Goal: Communication & Community: Answer question/provide support

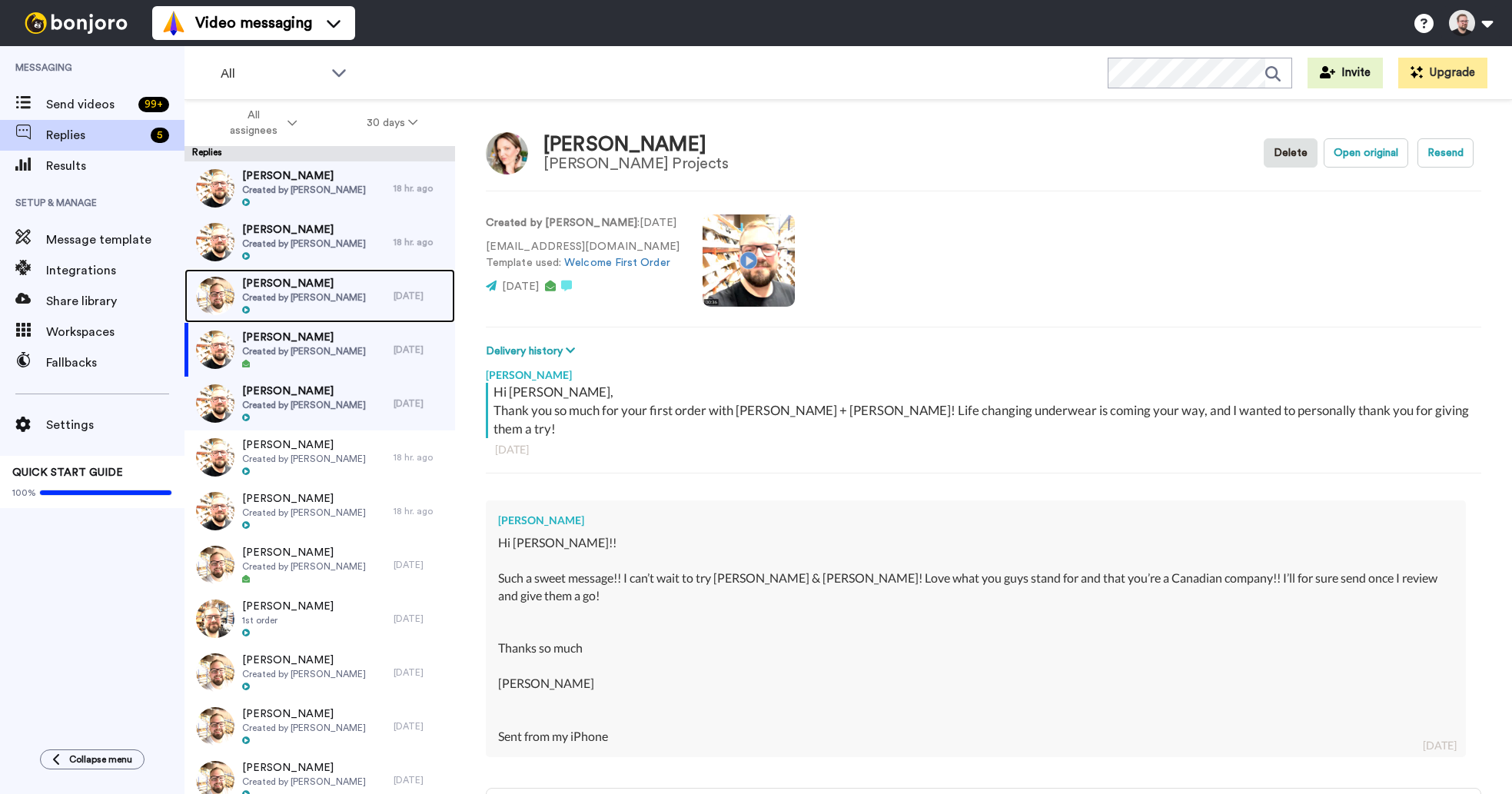
click at [273, 289] on span "[PERSON_NAME]" at bounding box center [304, 283] width 124 height 16
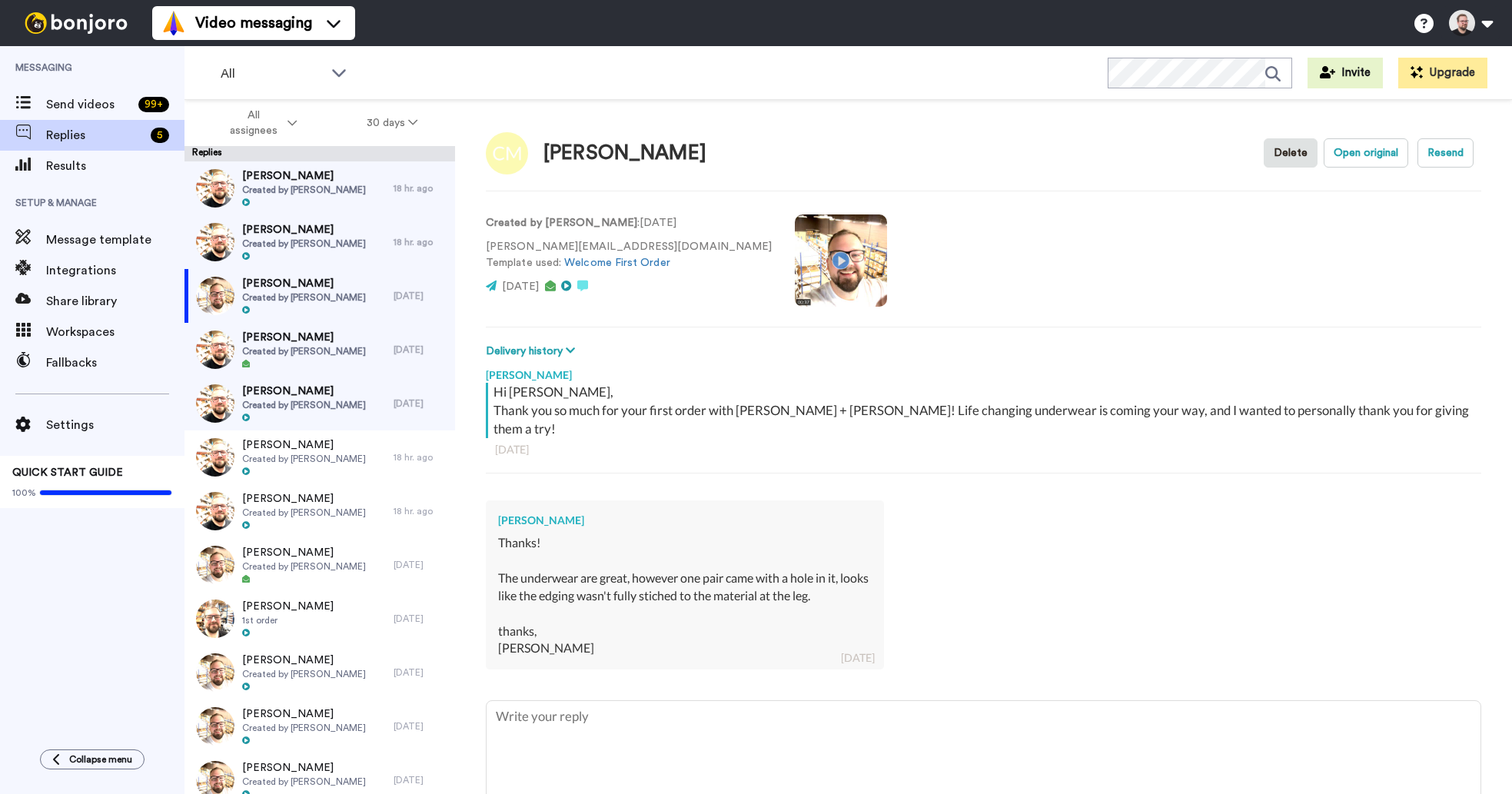
scroll to position [52, 0]
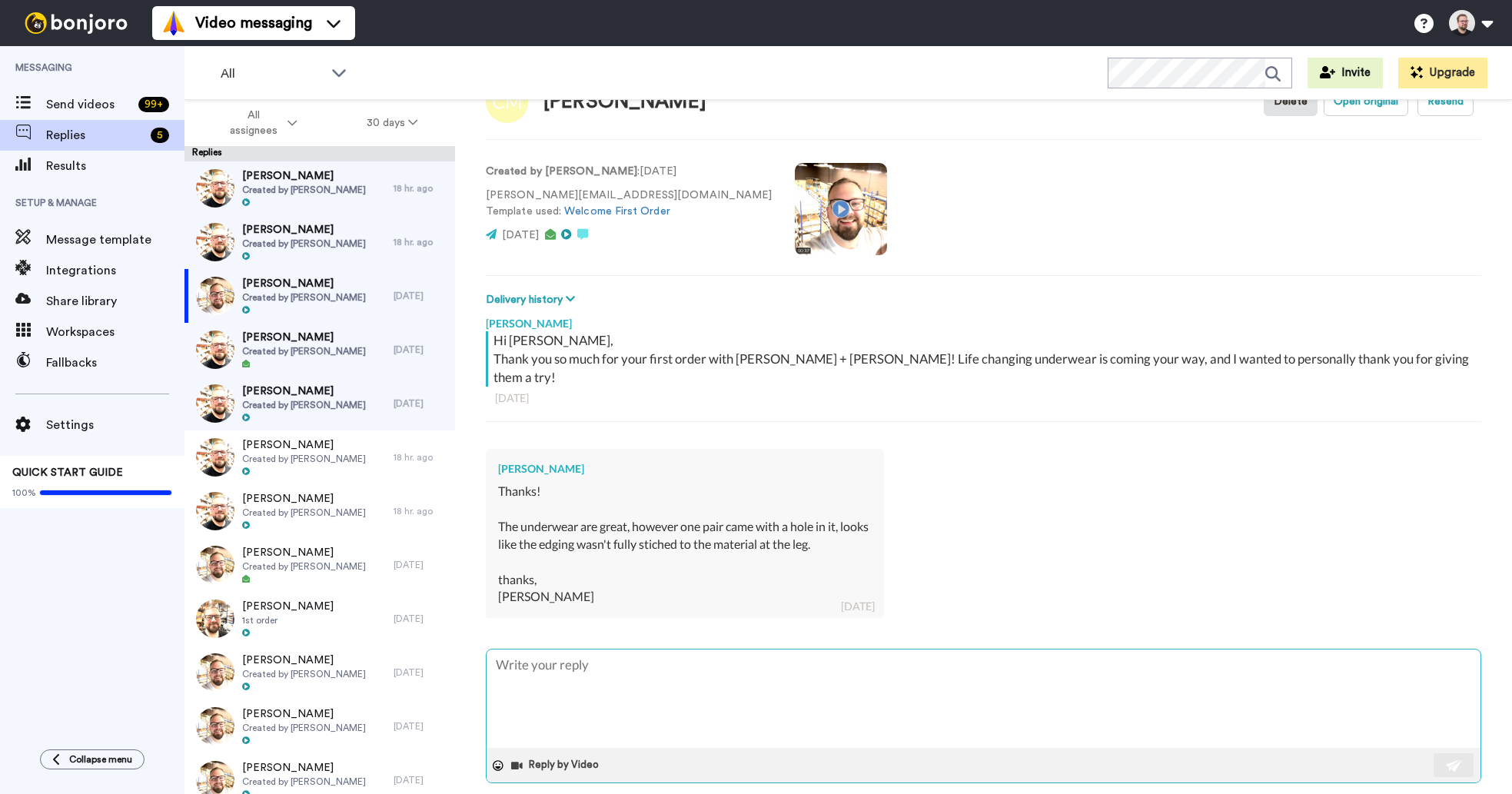
click at [580, 654] on textarea at bounding box center [983, 699] width 994 height 99
type textarea "x"
type textarea "H"
type textarea "x"
type textarea "Hi"
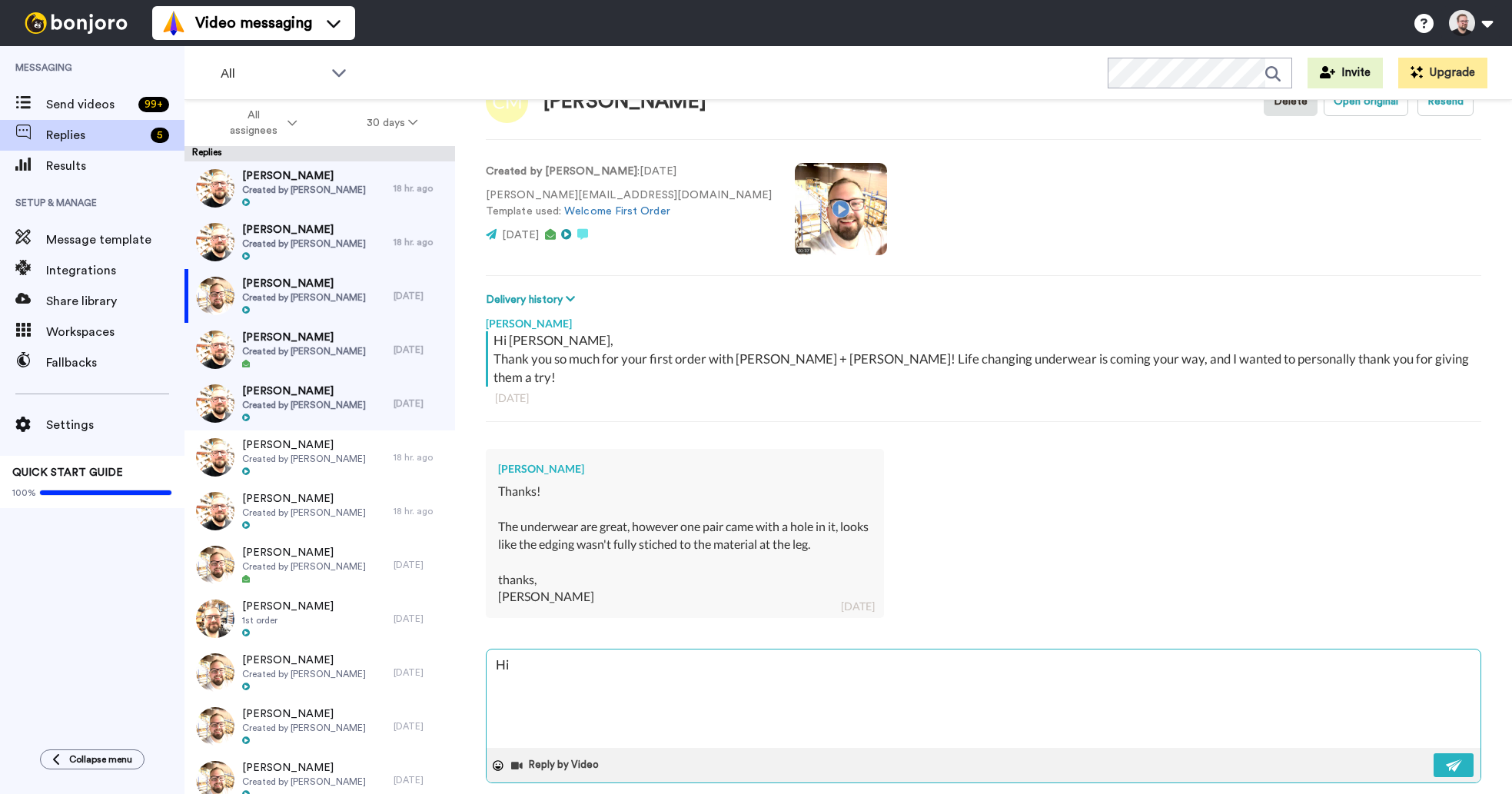
type textarea "x"
type textarea "Hi"
type textarea "x"
type textarea "Hi C"
type textarea "x"
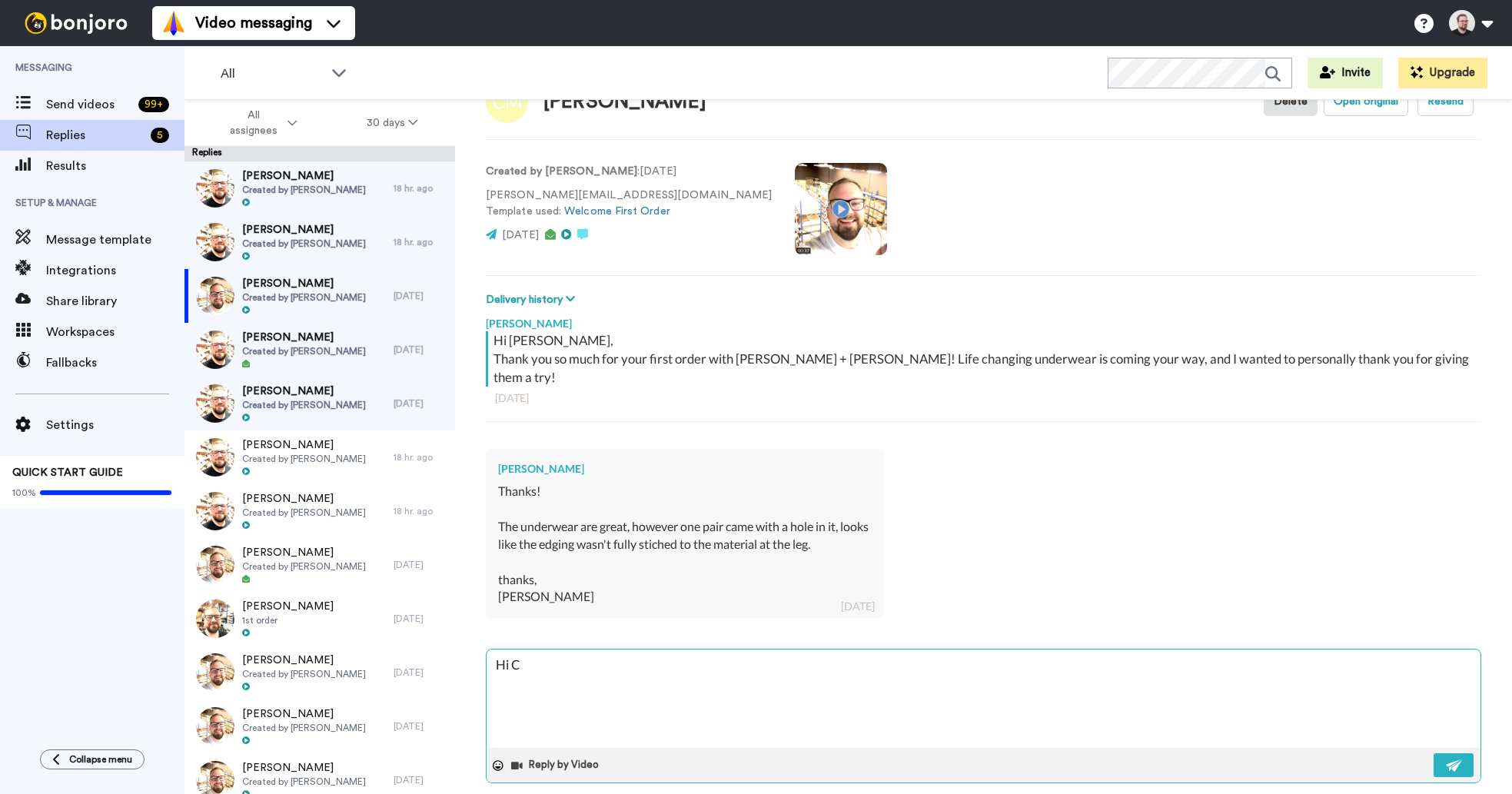
type textarea "Hi Cl"
type textarea "x"
type textarea "Hi Cla"
type textarea "x"
type textarea "Hi Clan"
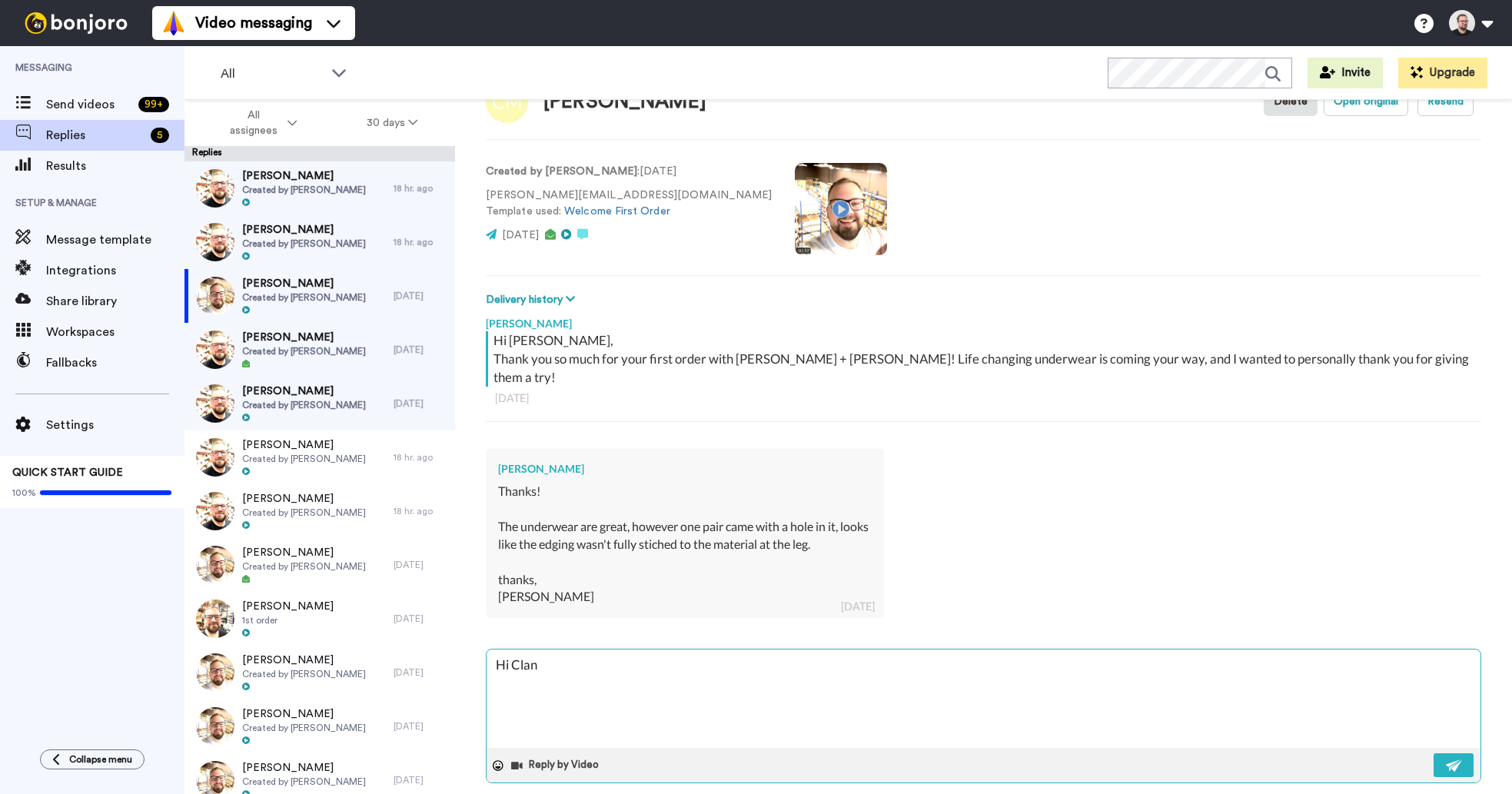
type textarea "x"
type textarea "Hi Clanc"
type textarea "x"
type textarea "Hi [PERSON_NAME]"
type textarea "x"
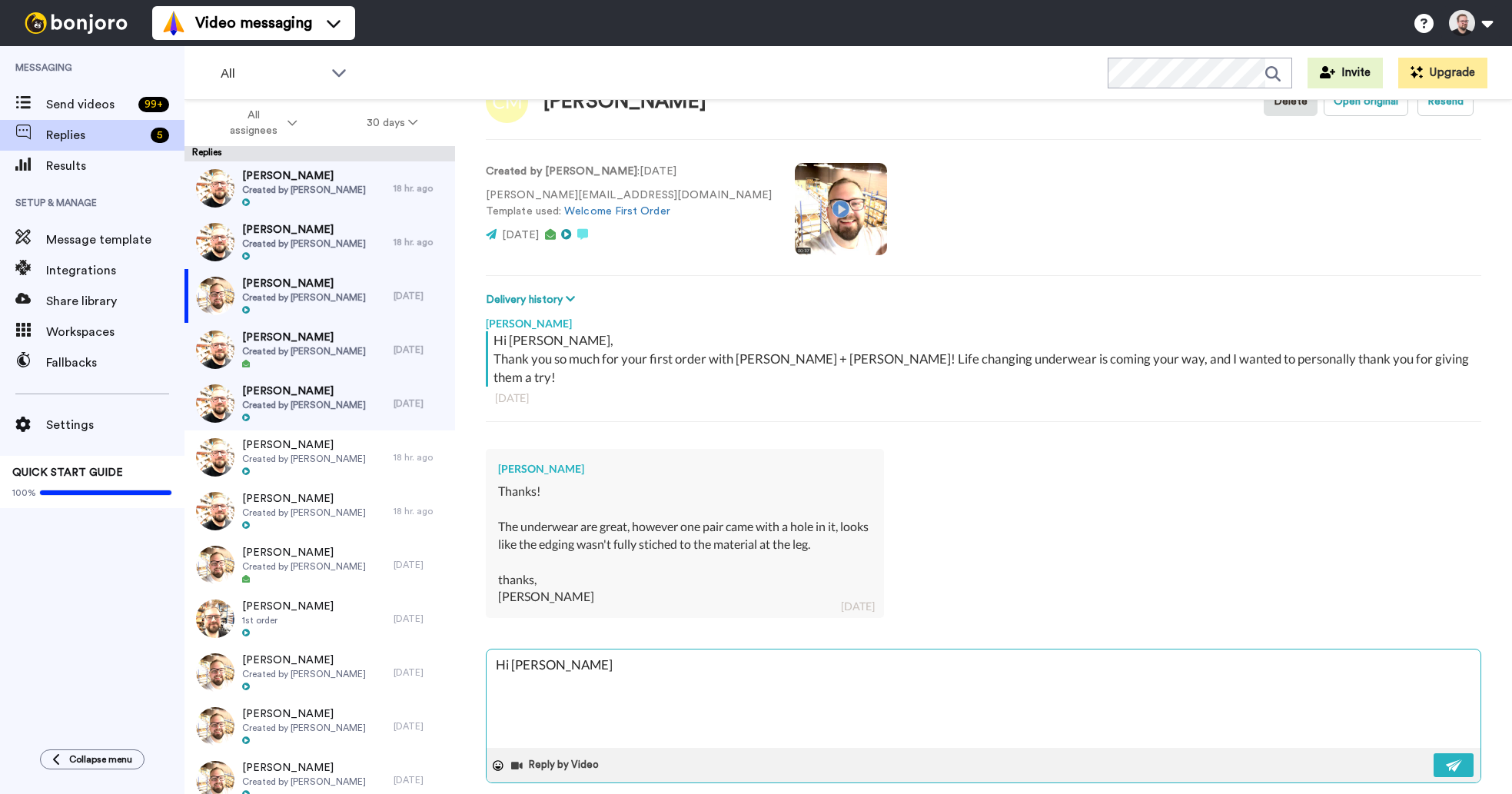
type textarea "Hi [PERSON_NAME]"
type textarea "x"
type textarea "Hi [PERSON_NAME],"
type textarea "x"
type textarea "Hi [PERSON_NAME],"
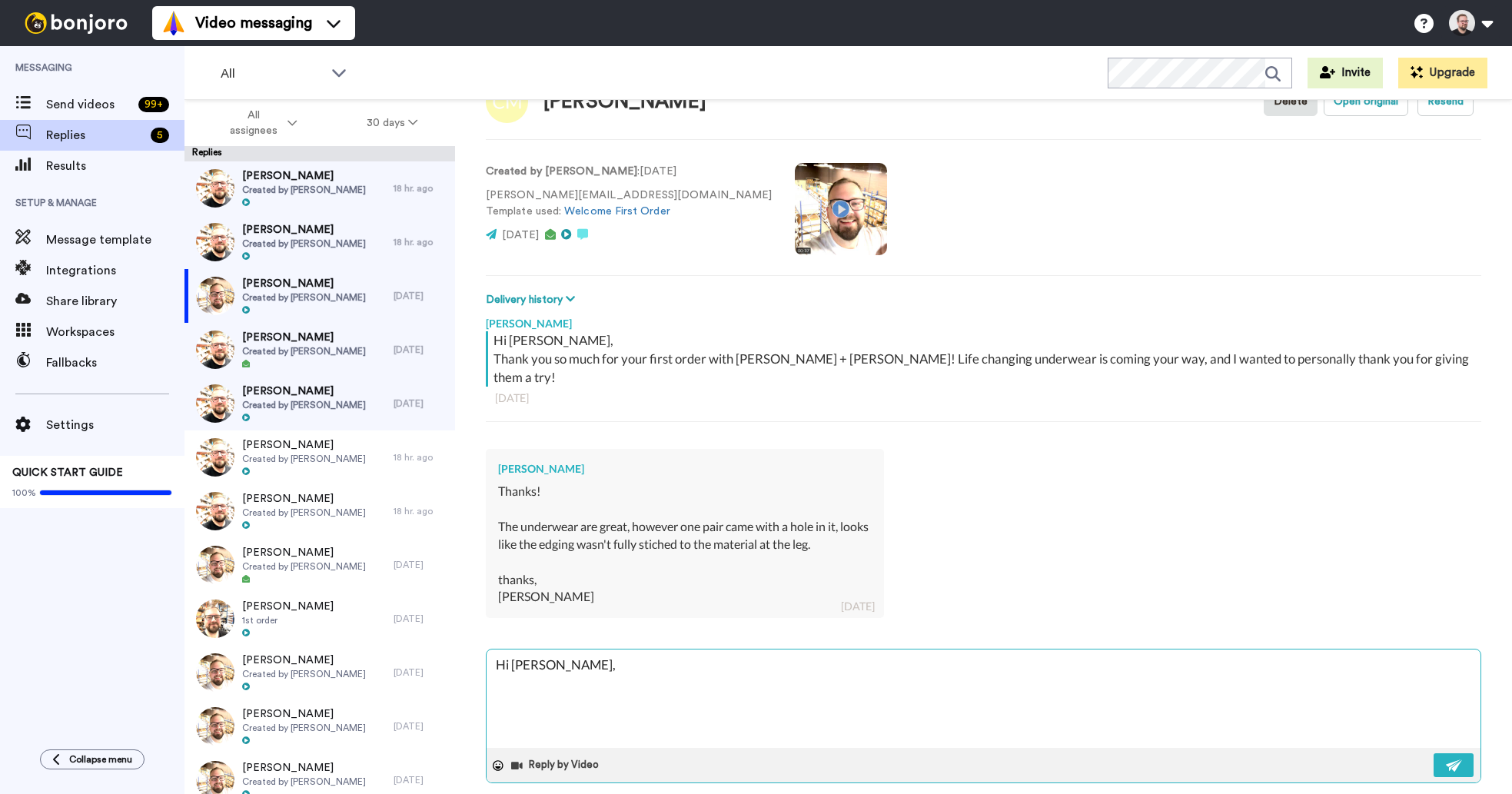
type textarea "x"
type textarea "Hi [PERSON_NAME],"
type textarea "x"
type textarea "Hi [PERSON_NAME],"
type textarea "x"
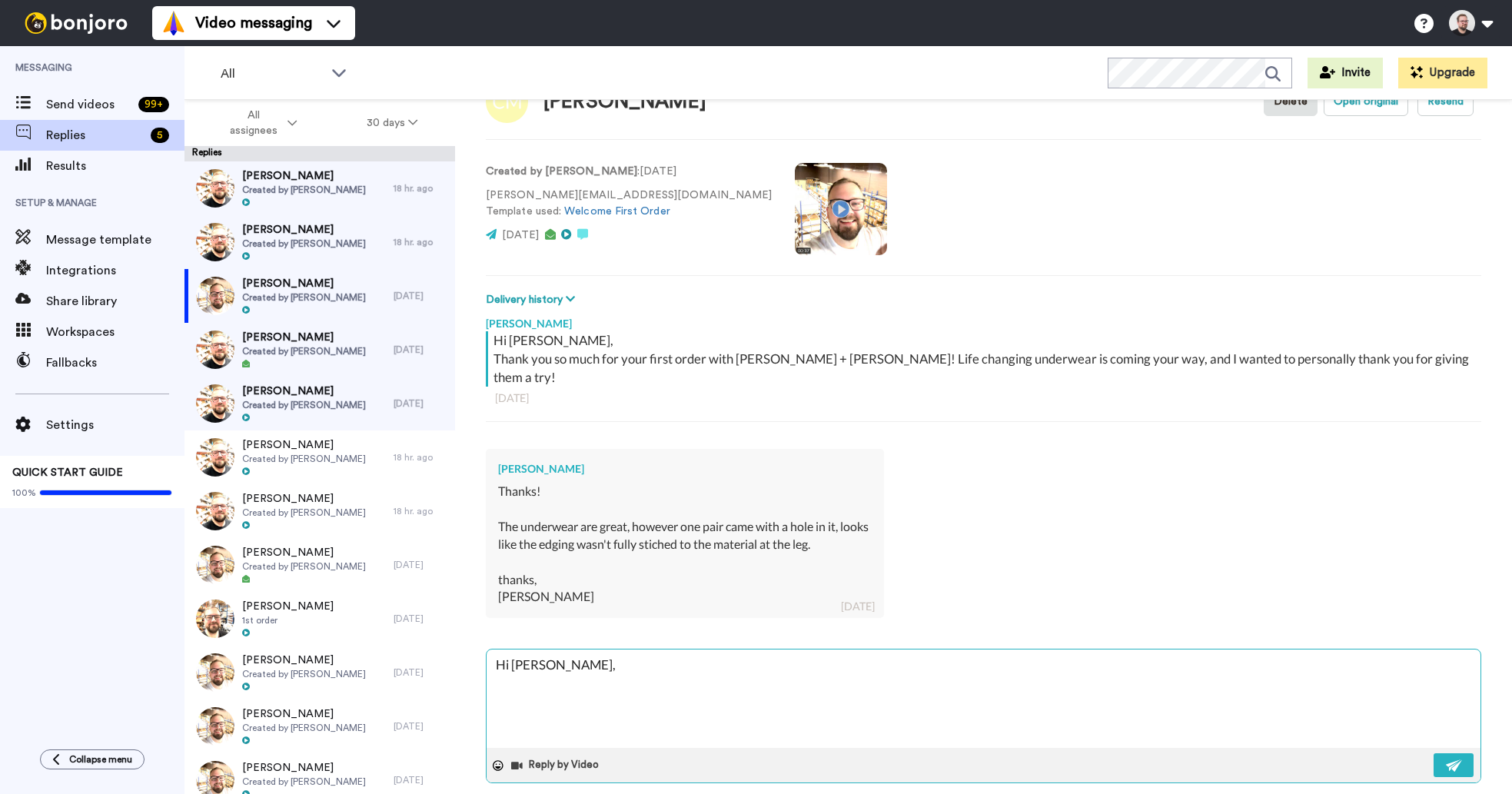
type textarea "Hi [PERSON_NAME], M"
type textarea "x"
type textarea "Hi [PERSON_NAME], My"
type textarea "x"
type textarea "Hi [PERSON_NAME], My"
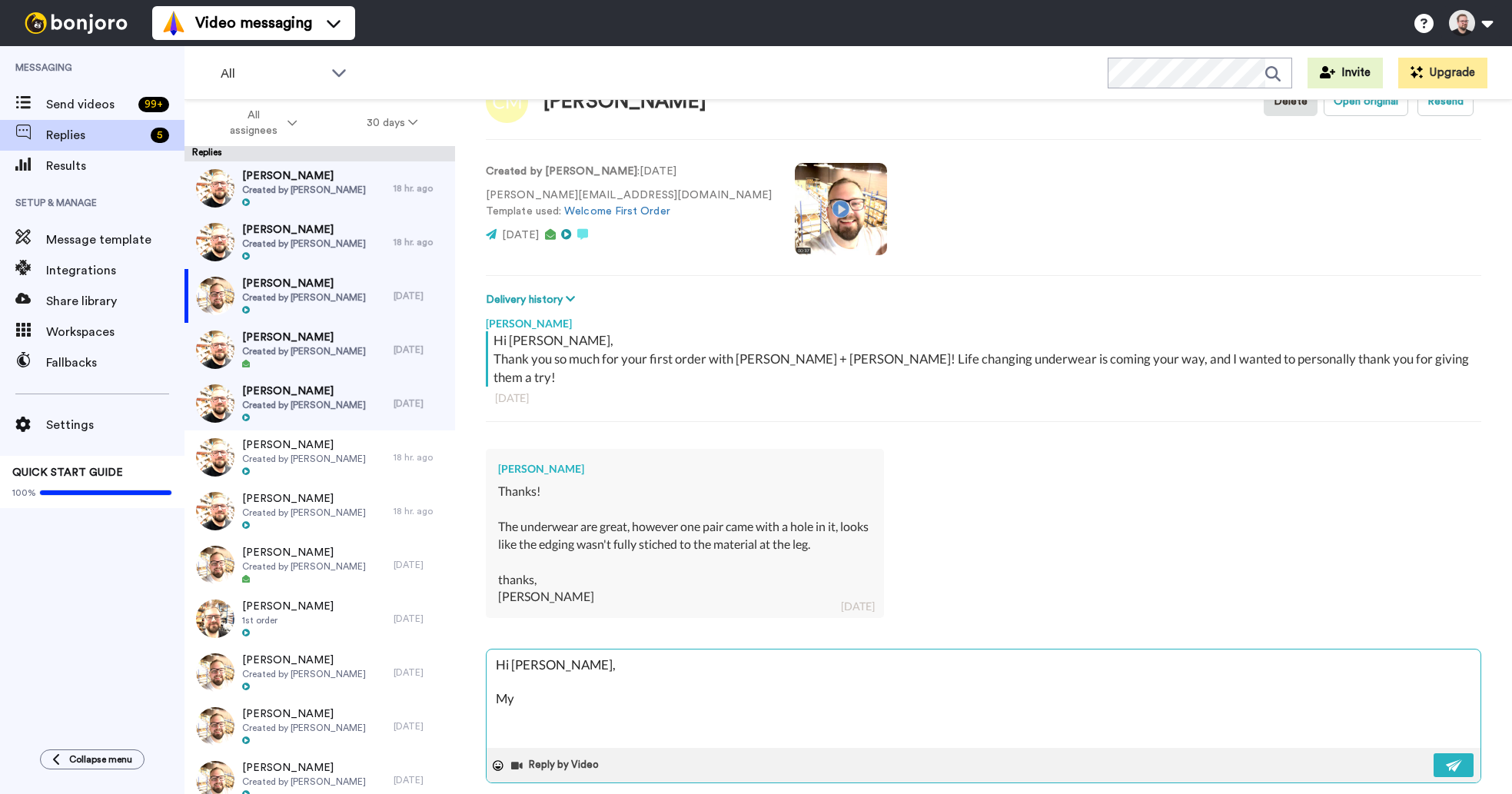
type textarea "x"
type textarea "Hi [PERSON_NAME], My a"
type textarea "x"
type textarea "Hi [PERSON_NAME], My ap"
type textarea "x"
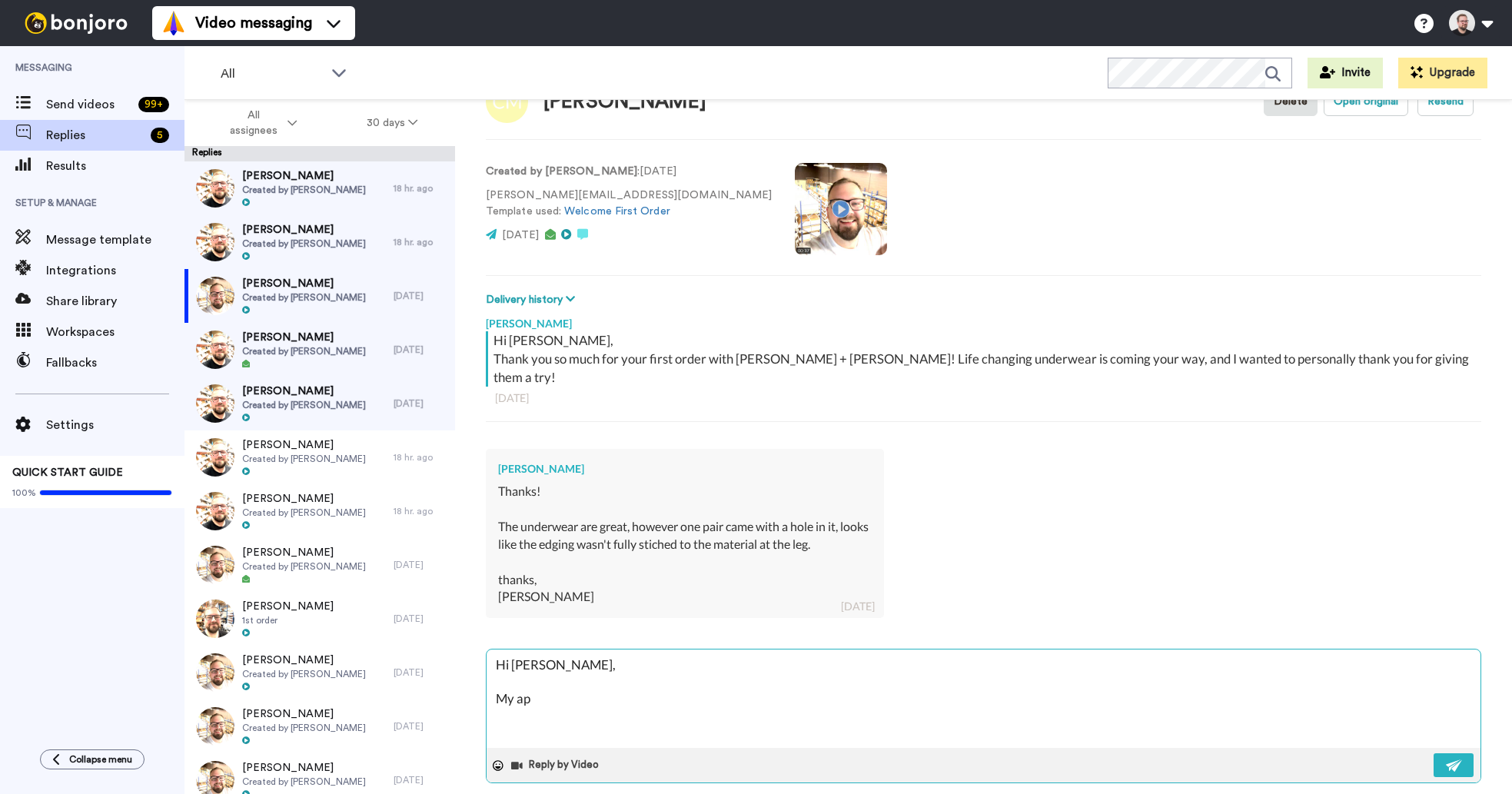
type textarea "Hi [PERSON_NAME], My apo"
type textarea "x"
type textarea "Hi [PERSON_NAME], My apolg"
type textarea "x"
type textarea "Hi [PERSON_NAME], My apolgo"
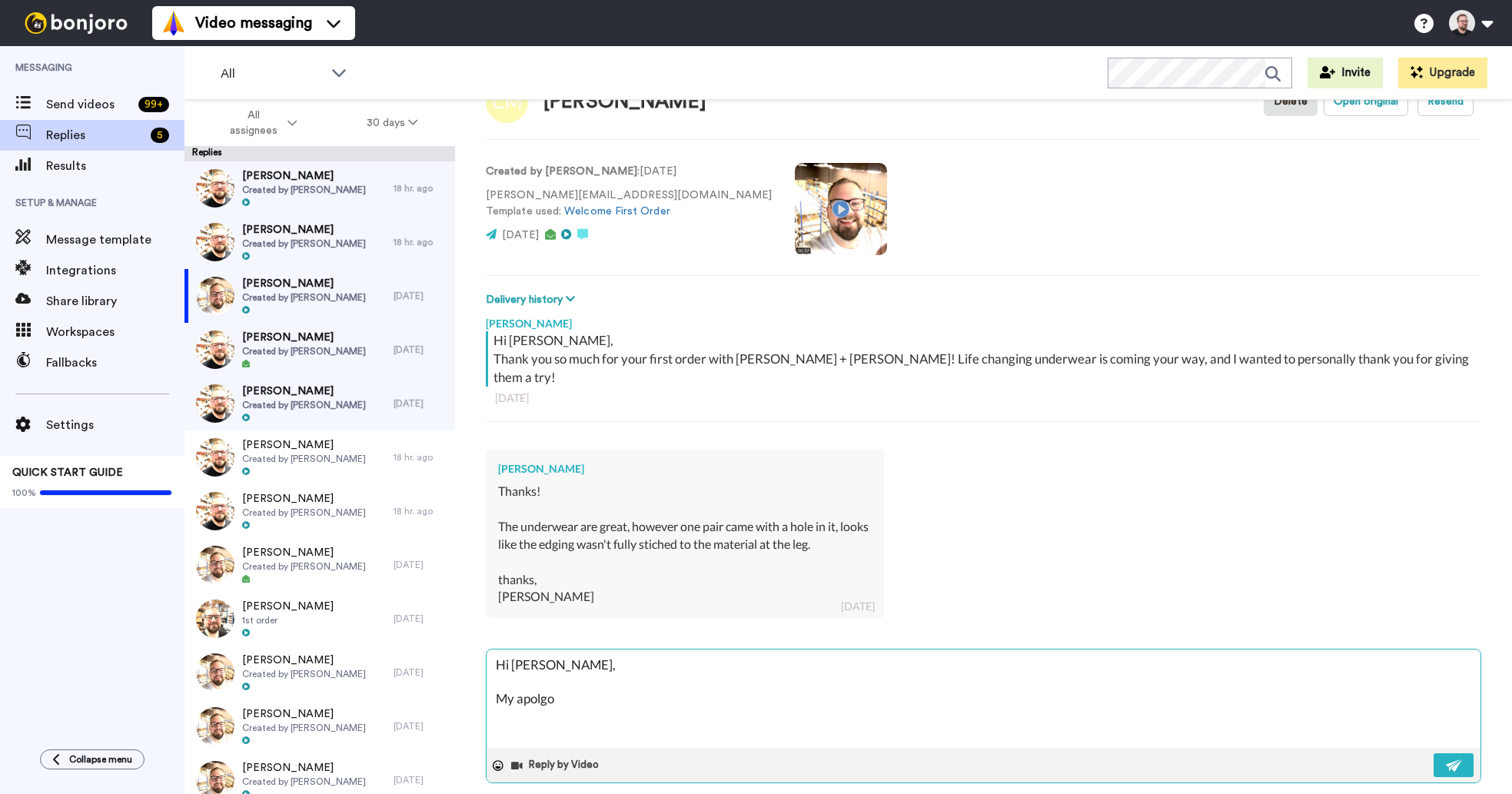
type textarea "x"
type textarea "Hi [PERSON_NAME], My apolgoi"
type textarea "x"
type textarea "Hi [PERSON_NAME], My apolgoie"
type textarea "x"
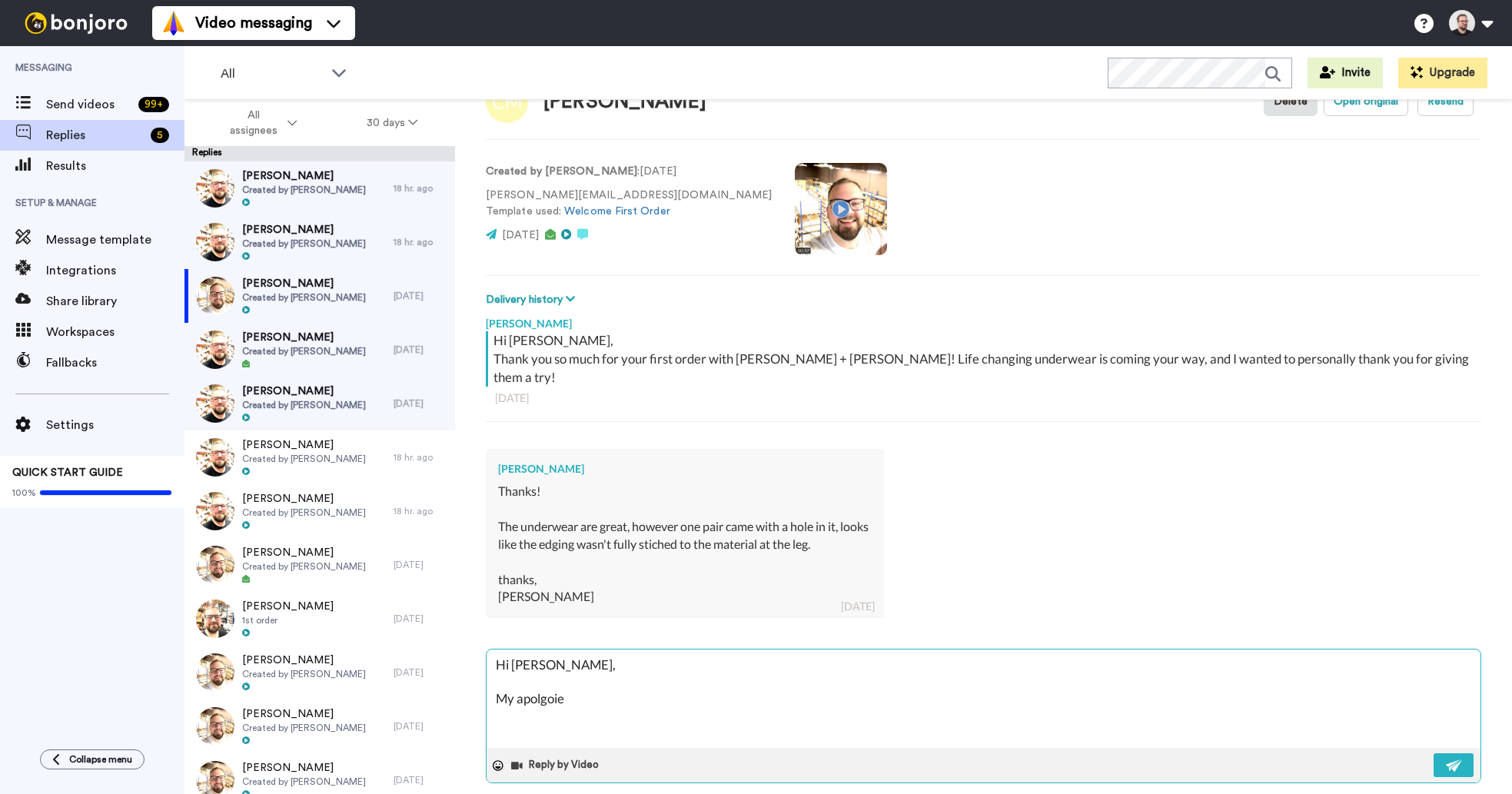
type textarea "Hi [PERSON_NAME], My apolgoies"
type textarea "x"
type textarea "Hi [PERSON_NAME], My apolgoies"
type textarea "x"
type textarea "Hi [PERSON_NAME], My apolgoies f"
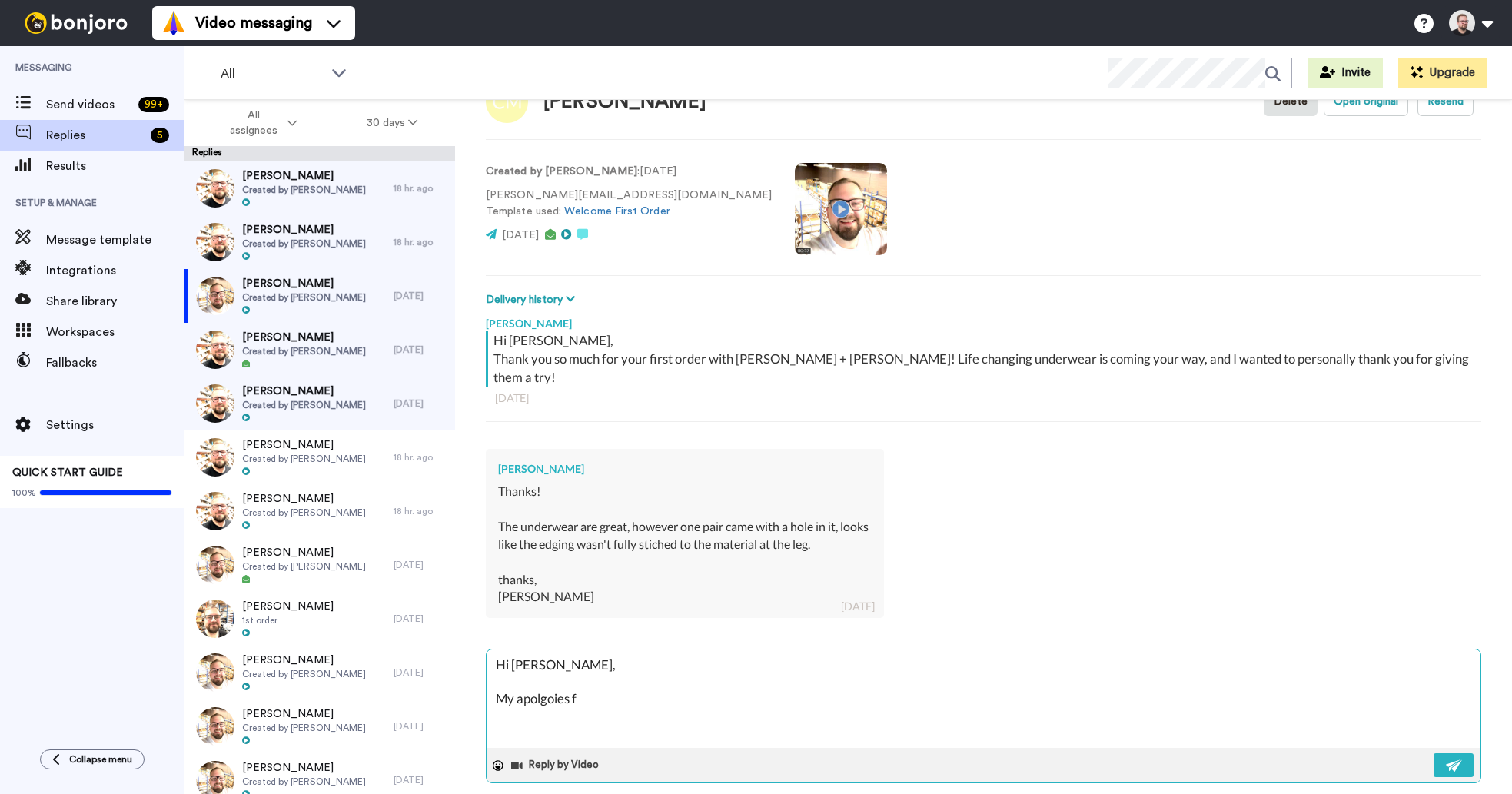
type textarea "x"
type textarea "Hi [PERSON_NAME], My apolgoies fo"
type textarea "x"
type textarea "Hi [PERSON_NAME], My apolgoies for"
type textarea "x"
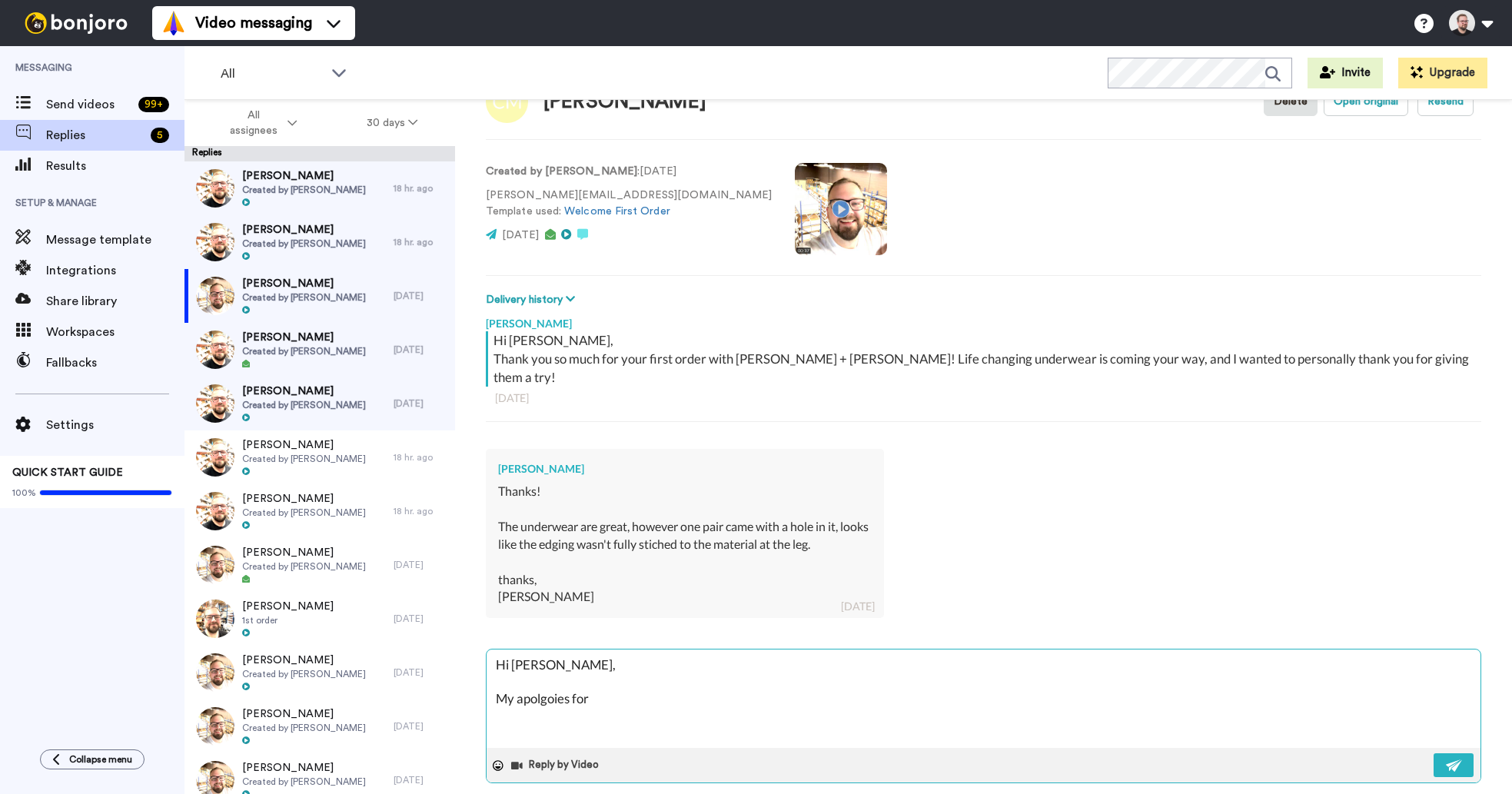
type textarea "Hi [PERSON_NAME], My apolgoies fo"
type textarea "x"
type textarea "Hi [PERSON_NAME], My apolgoies f"
type textarea "x"
type textarea "Hi [PERSON_NAME], My apolgoies"
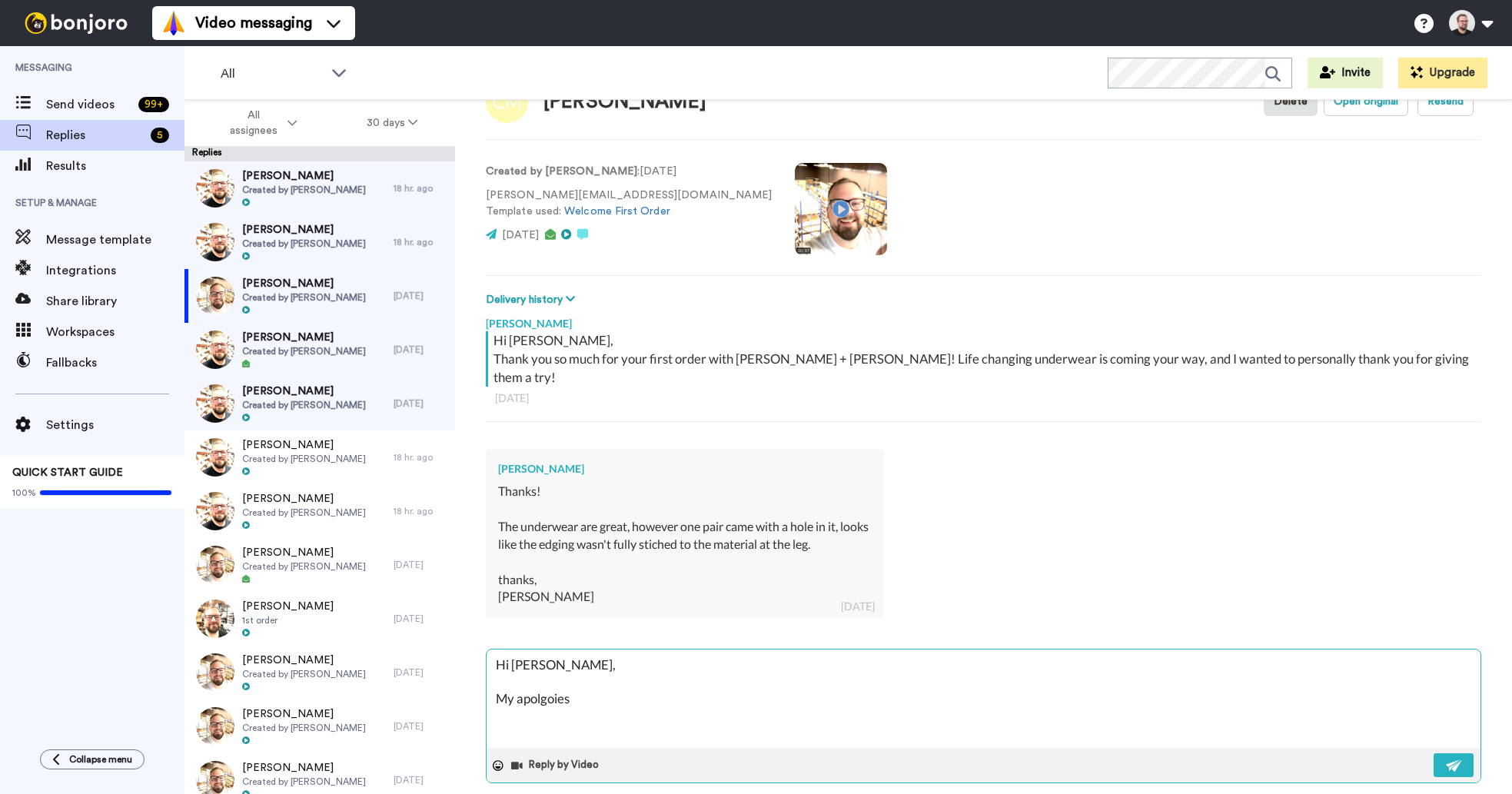
type textarea "x"
type textarea "Hi [PERSON_NAME], My apolgoies"
type textarea "x"
type textarea "Hi [PERSON_NAME], My apolgoie"
type textarea "x"
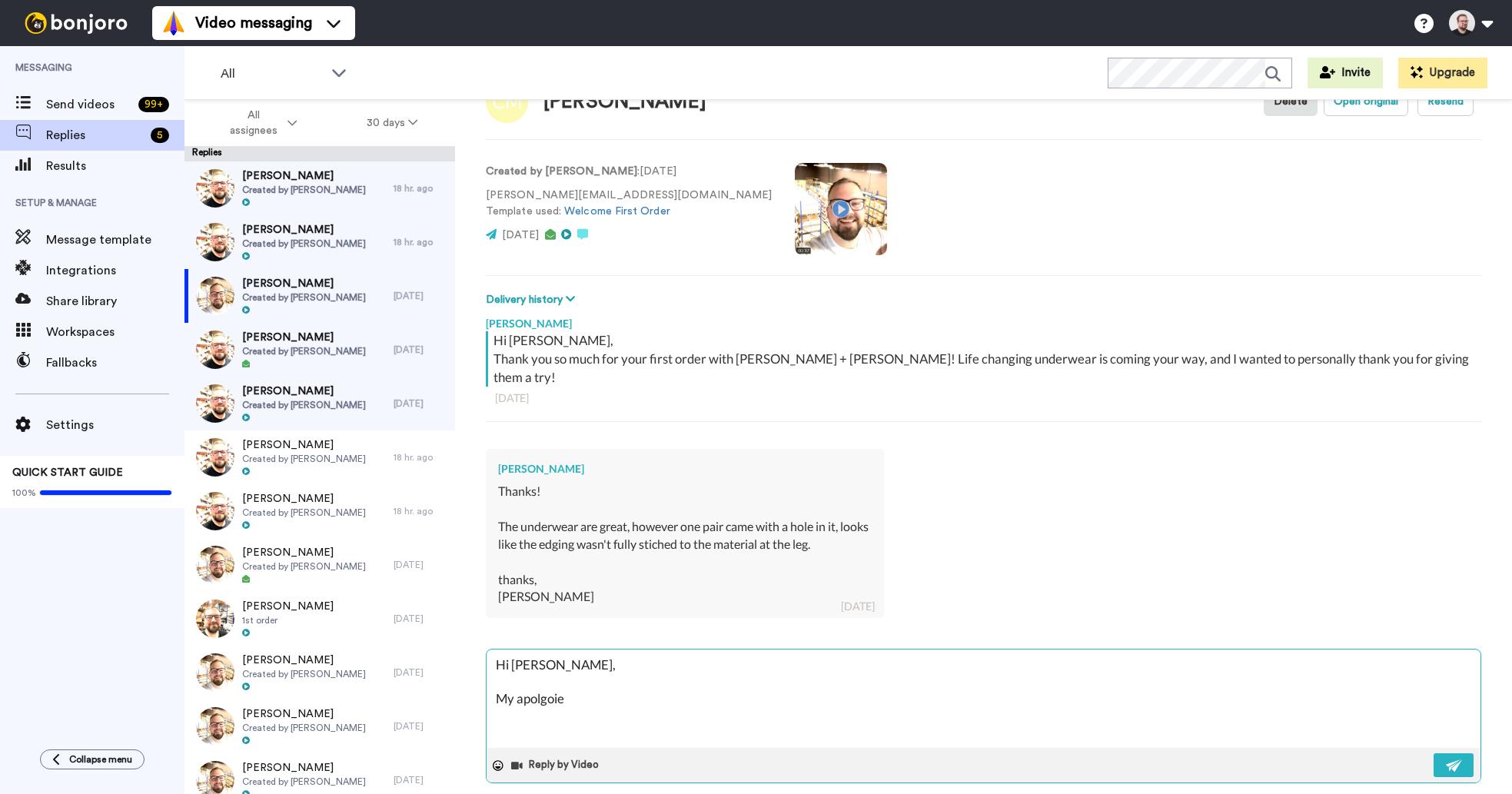
type textarea "Hi [PERSON_NAME], My apolgoi"
type textarea "x"
type textarea "Hi [PERSON_NAME], My apolgo"
type textarea "x"
type textarea "Hi [PERSON_NAME], My apolg"
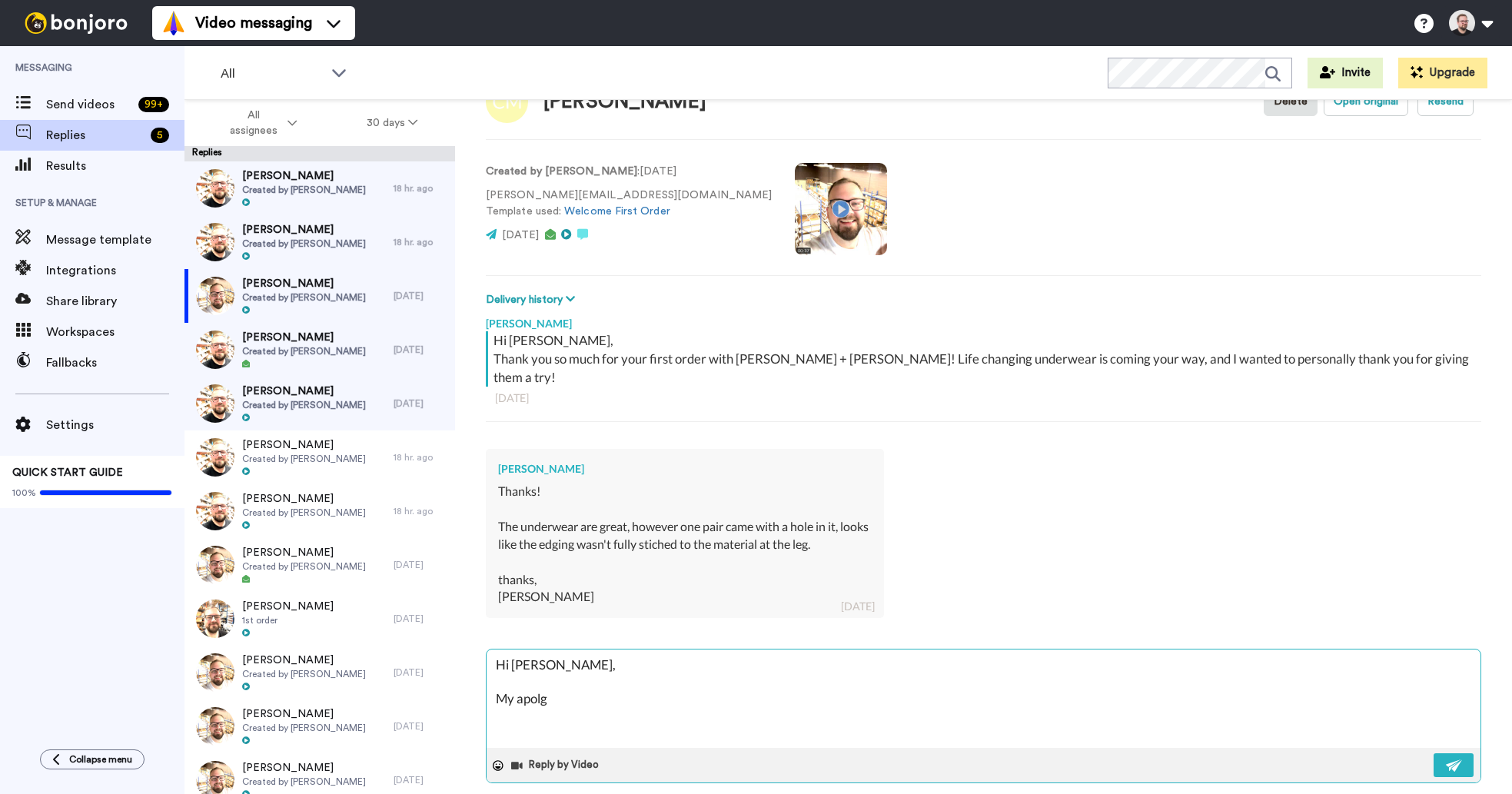
type textarea "x"
type textarea "Hi [PERSON_NAME], My apol"
type textarea "x"
type textarea "Hi [PERSON_NAME], My apolo"
type textarea "x"
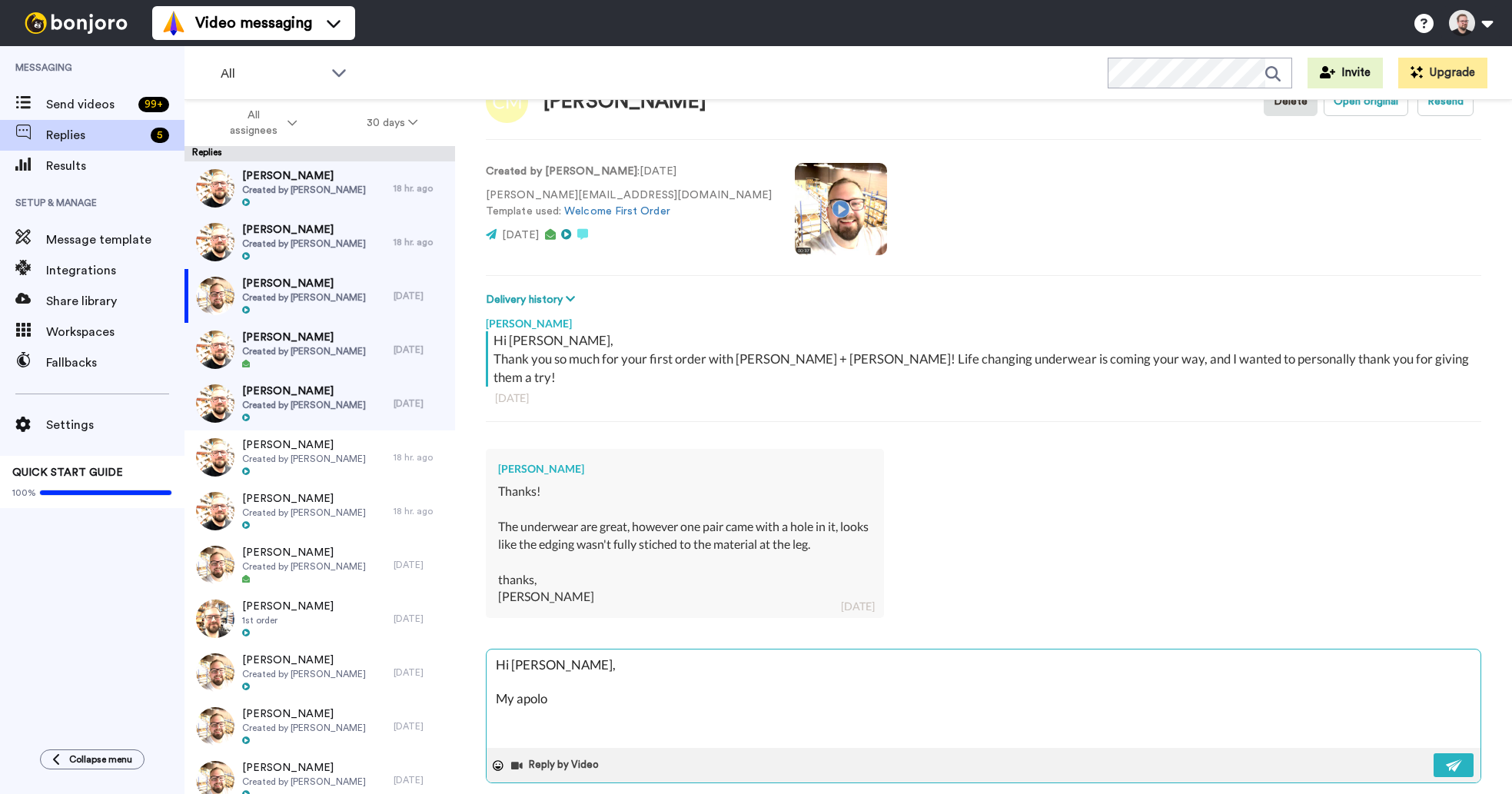
type textarea "Hi [PERSON_NAME], My apolog"
type textarea "x"
type textarea "Hi [PERSON_NAME], My apologi"
type textarea "x"
type textarea "Hi [PERSON_NAME], My apologie"
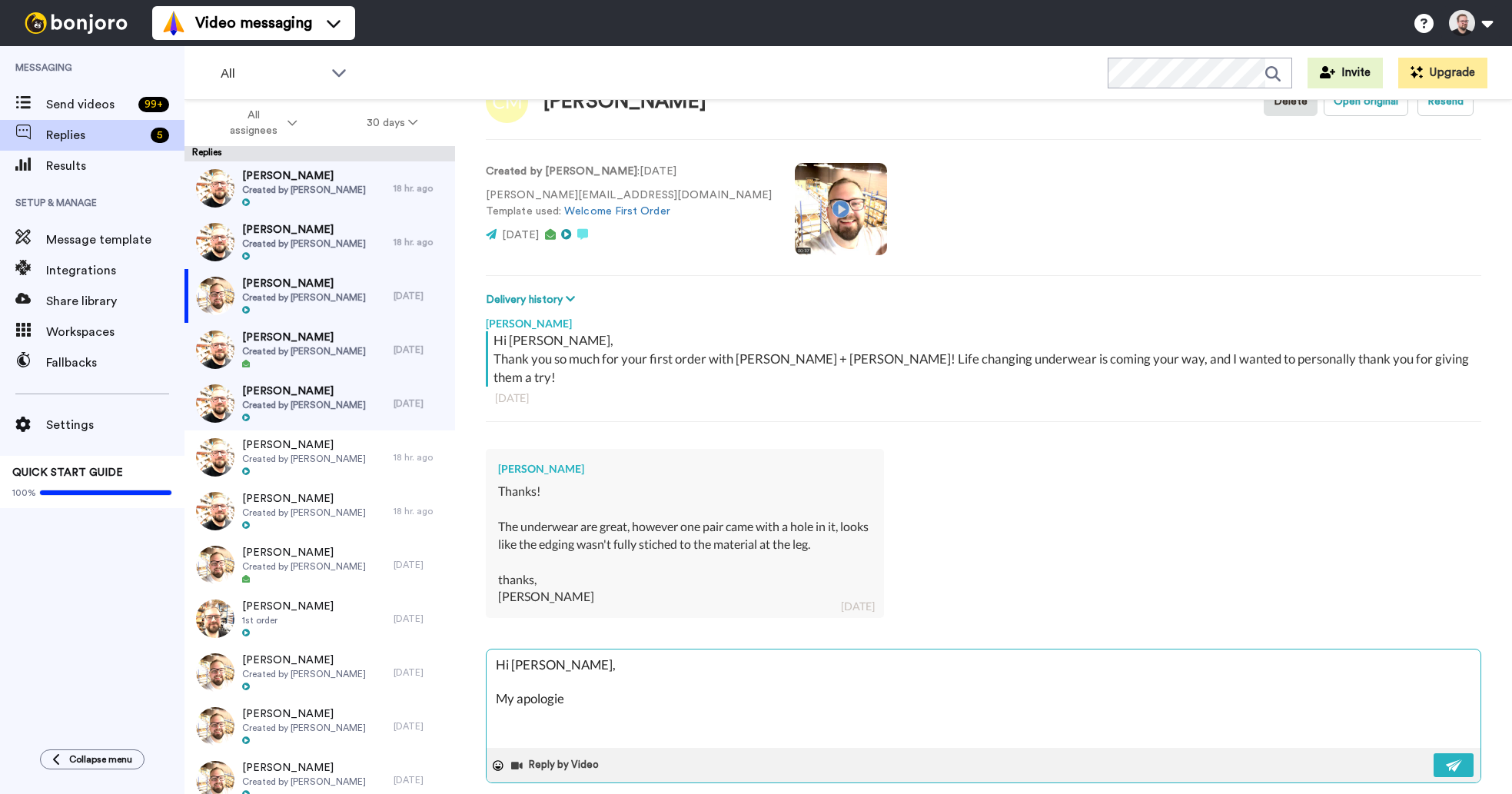
type textarea "x"
type textarea "Hi [PERSON_NAME], My apologies"
type textarea "x"
type textarea "Hi [PERSON_NAME], My apologies"
type textarea "x"
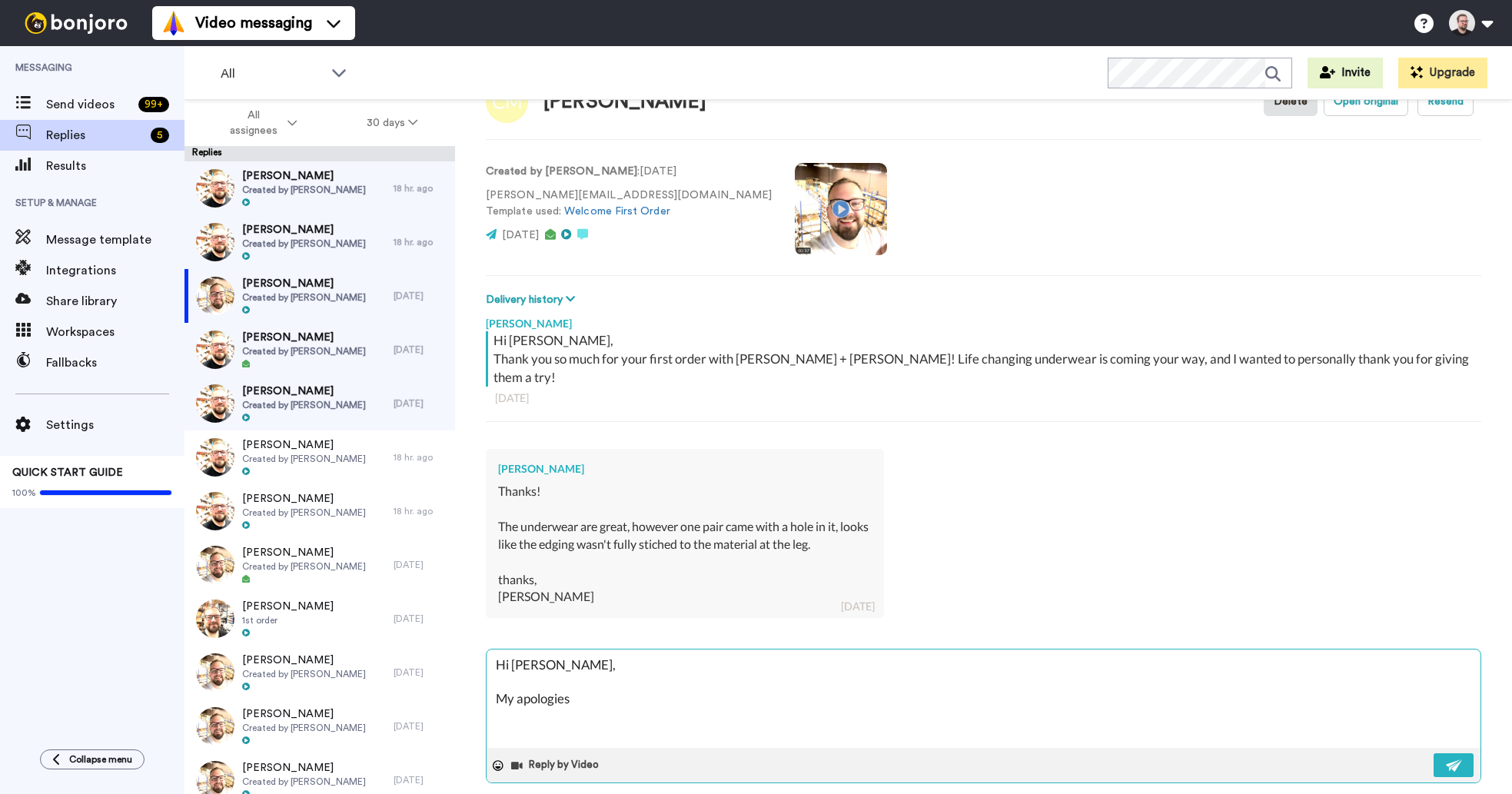
type textarea "Hi [PERSON_NAME], My apologies f"
type textarea "x"
type textarea "Hi [PERSON_NAME], My apologies fo"
type textarea "x"
type textarea "Hi [PERSON_NAME], My apologies for"
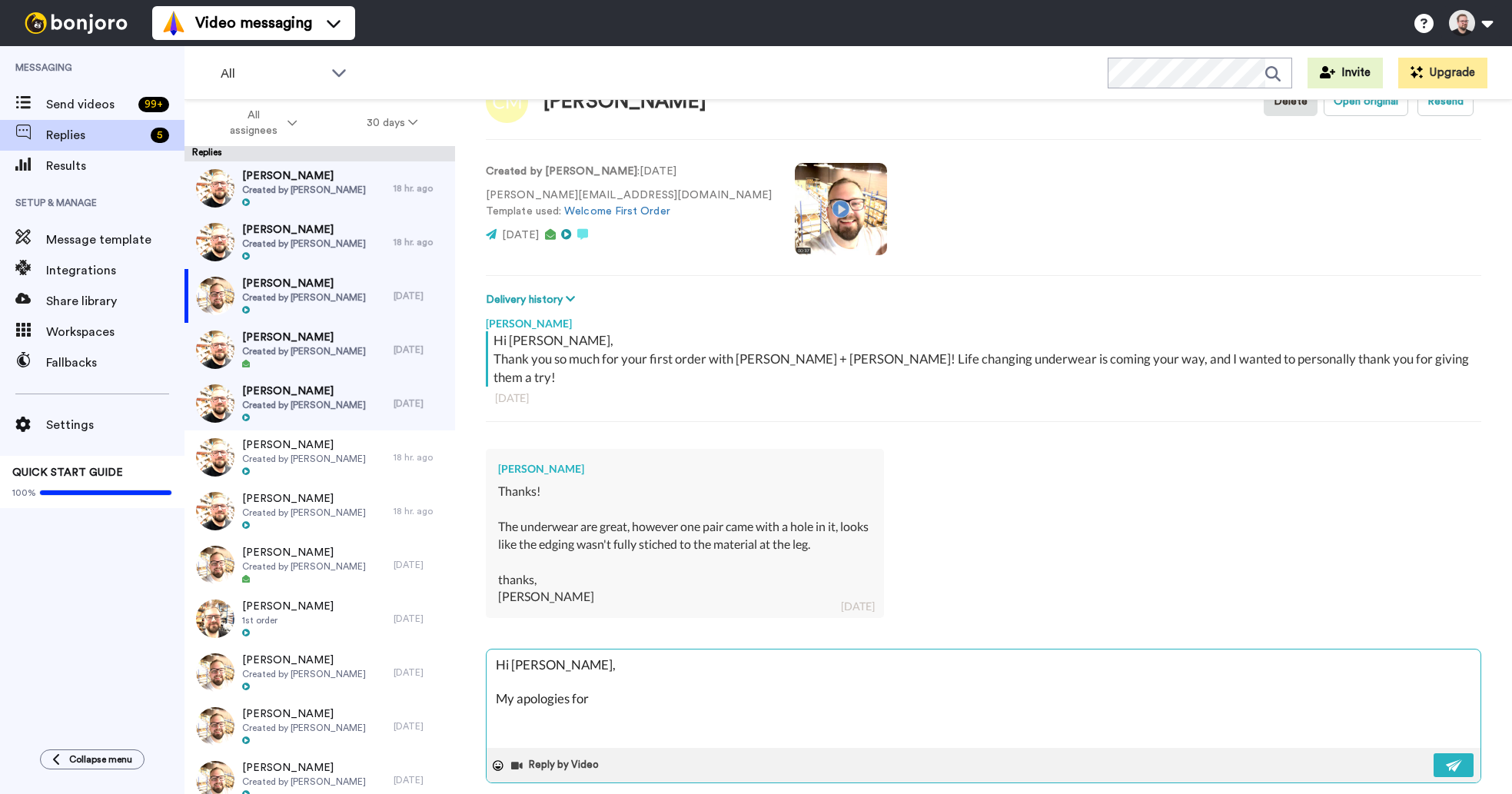
type textarea "x"
type textarea "Hi [PERSON_NAME], My apologies for"
type textarea "x"
type textarea "Hi [PERSON_NAME], My apologies for t"
type textarea "x"
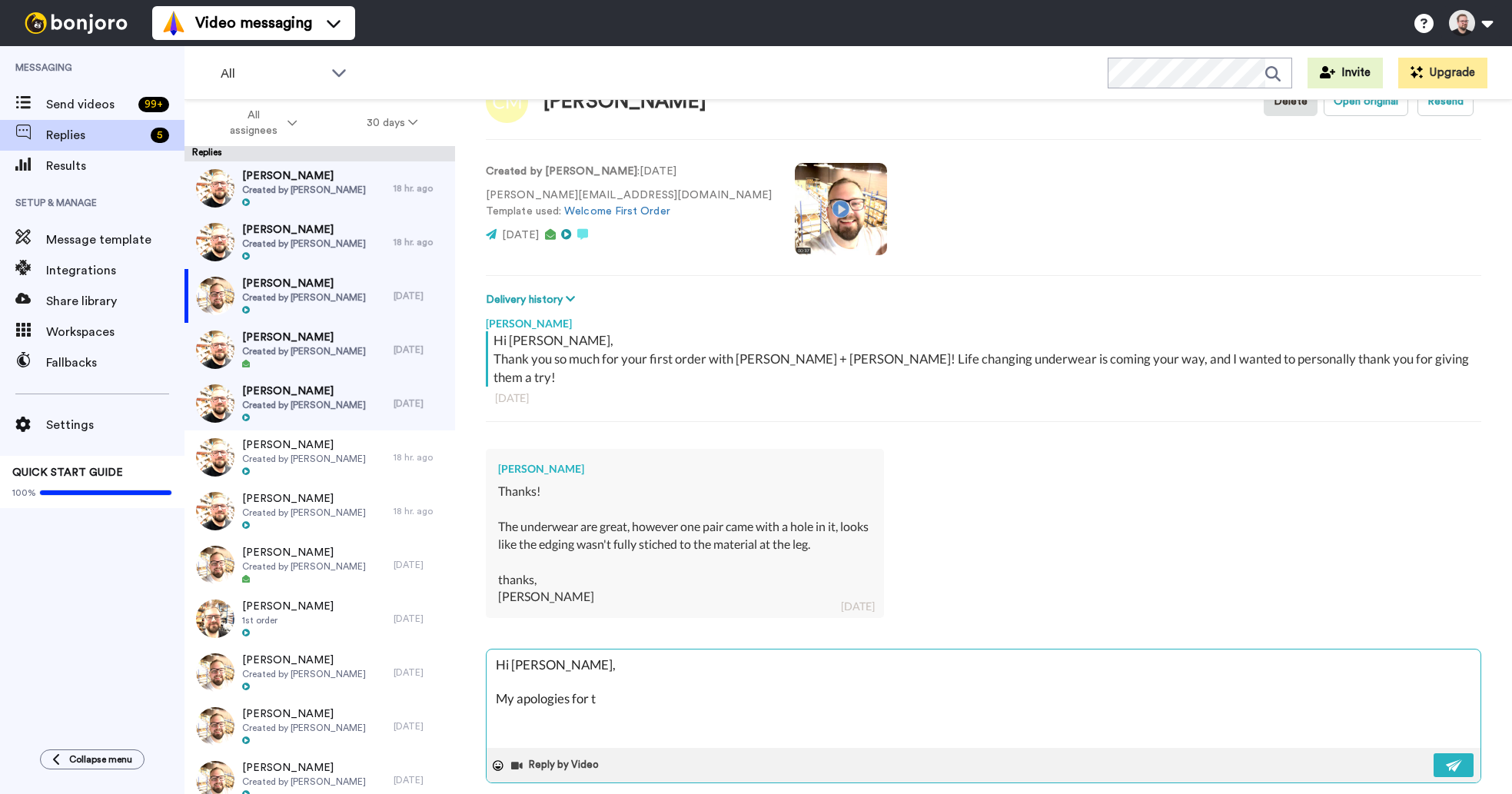
type textarea "Hi [PERSON_NAME], My apologies for th"
type textarea "x"
type textarea "Hi [PERSON_NAME], My apologies for the"
type textarea "x"
type textarea "Hi [PERSON_NAME], My apologies for the"
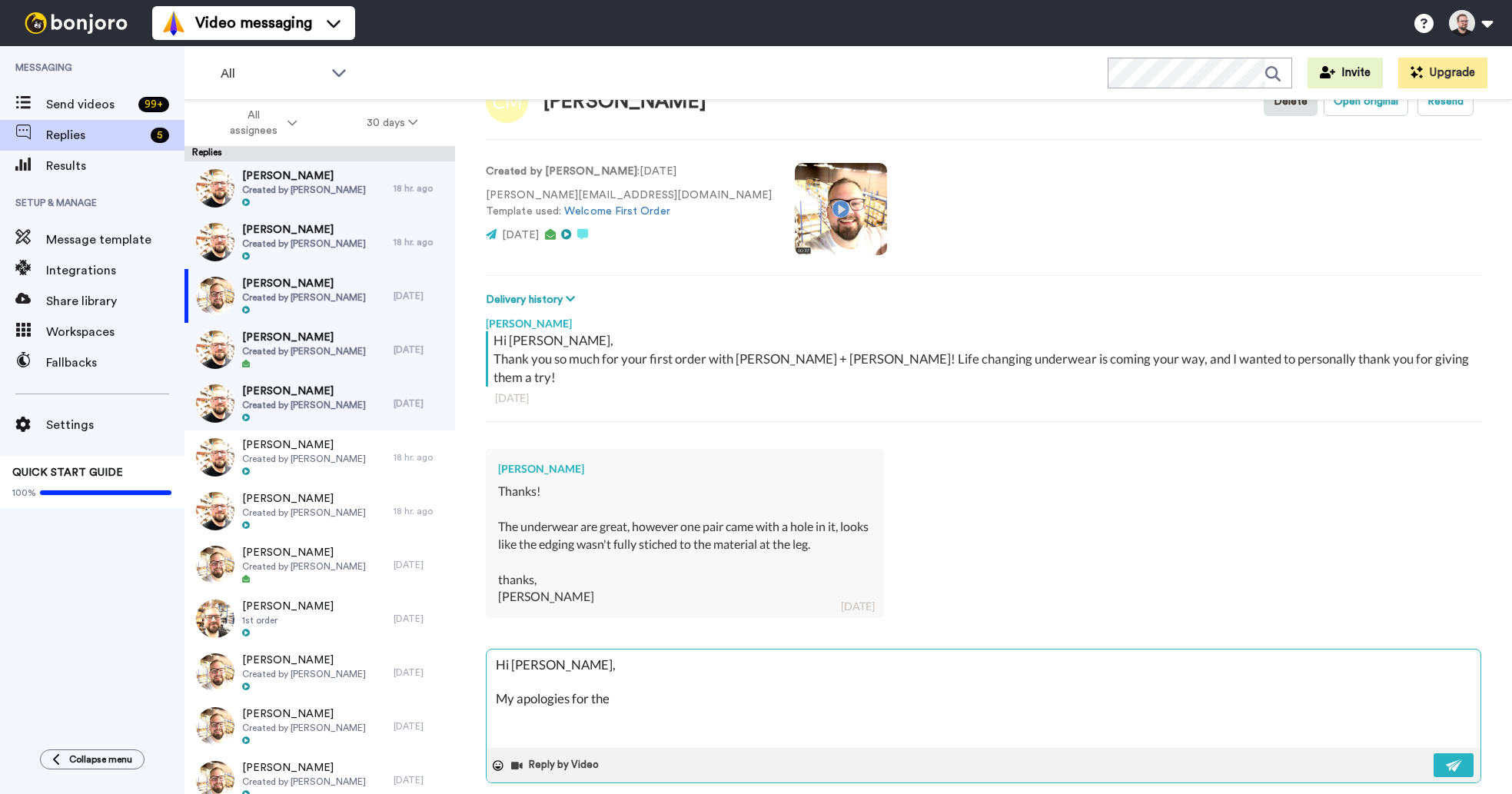
type textarea "x"
type textarea "Hi [PERSON_NAME], My apologies for the d"
type textarea "x"
type textarea "Hi [PERSON_NAME], My apologies for the de"
type textarea "x"
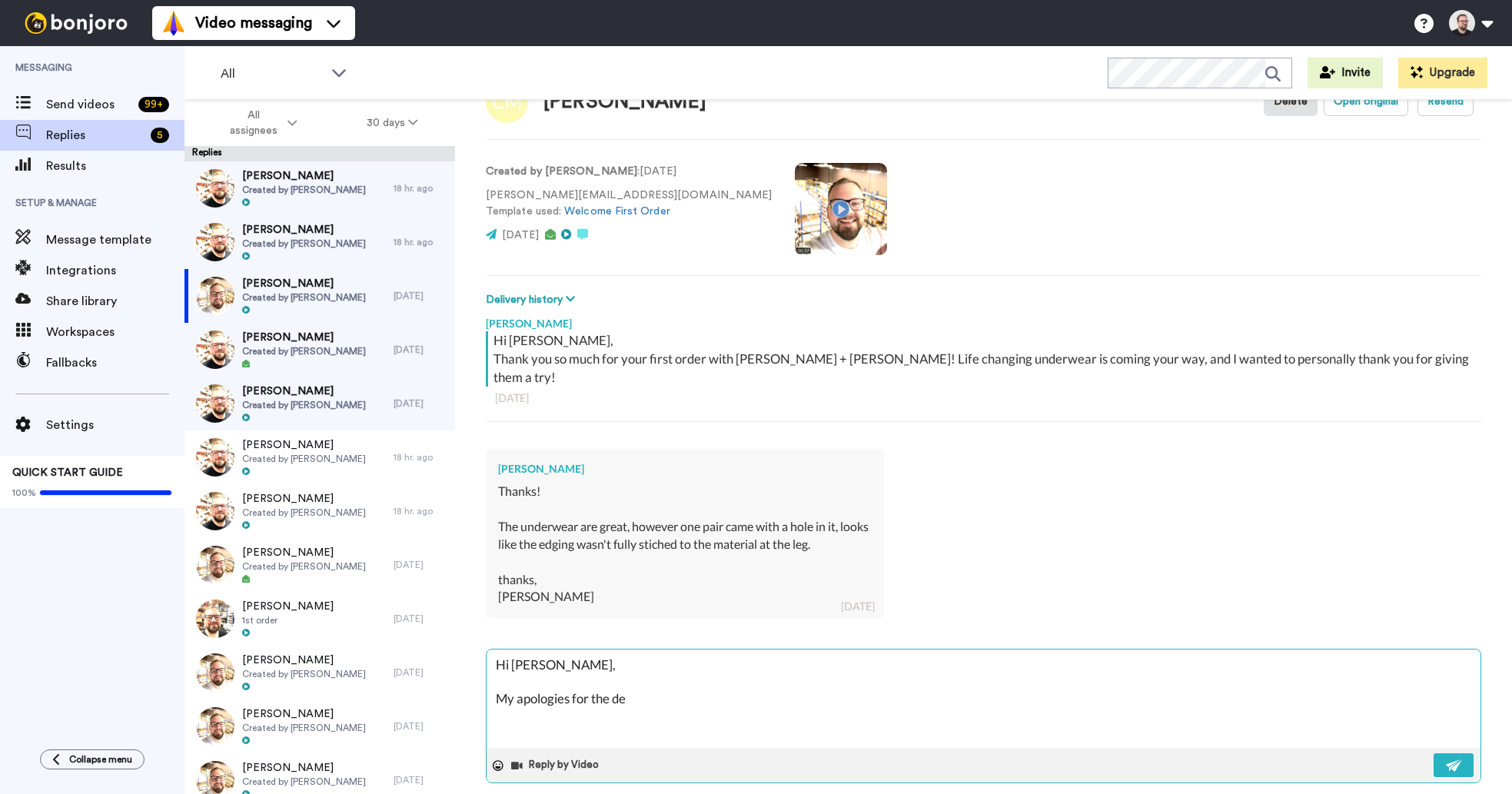
type textarea "Hi [PERSON_NAME], My apologies for the def"
type textarea "x"
type textarea "Hi [PERSON_NAME], My apologies for the defe"
type textarea "x"
type textarea "Hi [PERSON_NAME], My apologies for the defec"
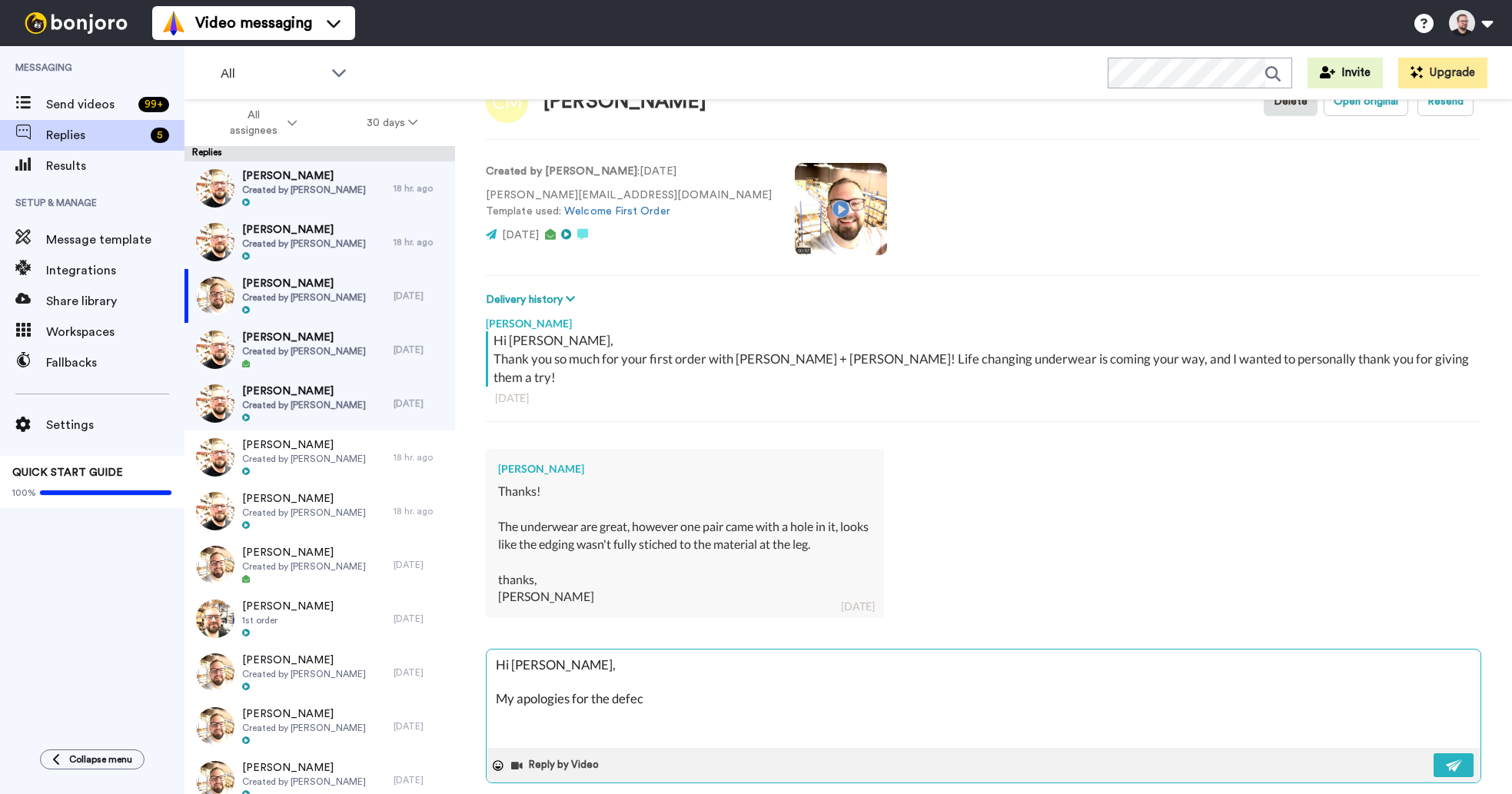
type textarea "x"
type textarea "Hi [PERSON_NAME], My apologies for the defect"
type textarea "x"
type textarea "Hi [PERSON_NAME], My apologies for the defecti"
type textarea "x"
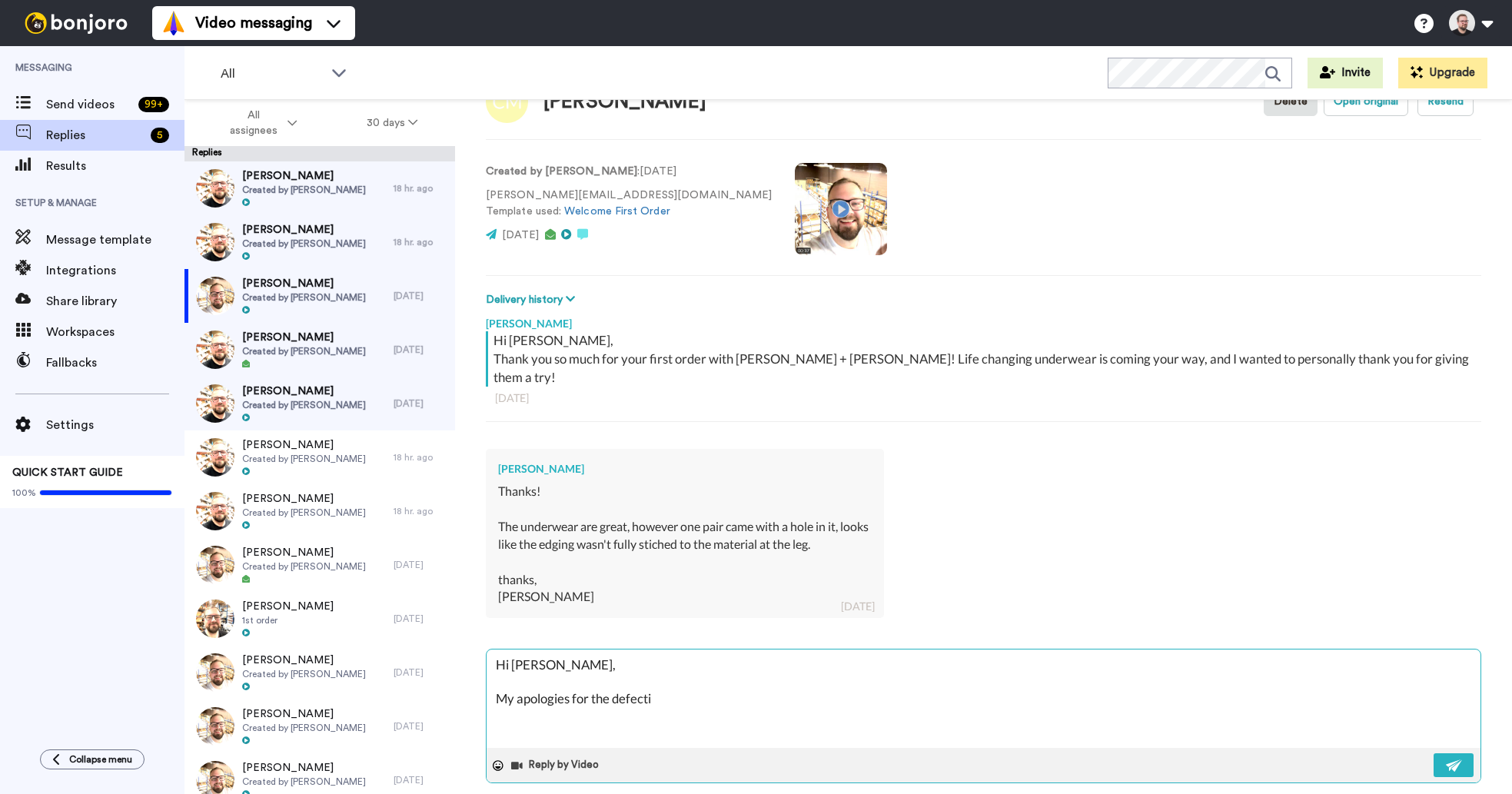
type textarea "Hi [PERSON_NAME], My apologies for the defectiv"
type textarea "x"
type textarea "Hi [PERSON_NAME], My apologies for the defective"
type textarea "x"
type textarea "Hi [PERSON_NAME], My apologies for the defective"
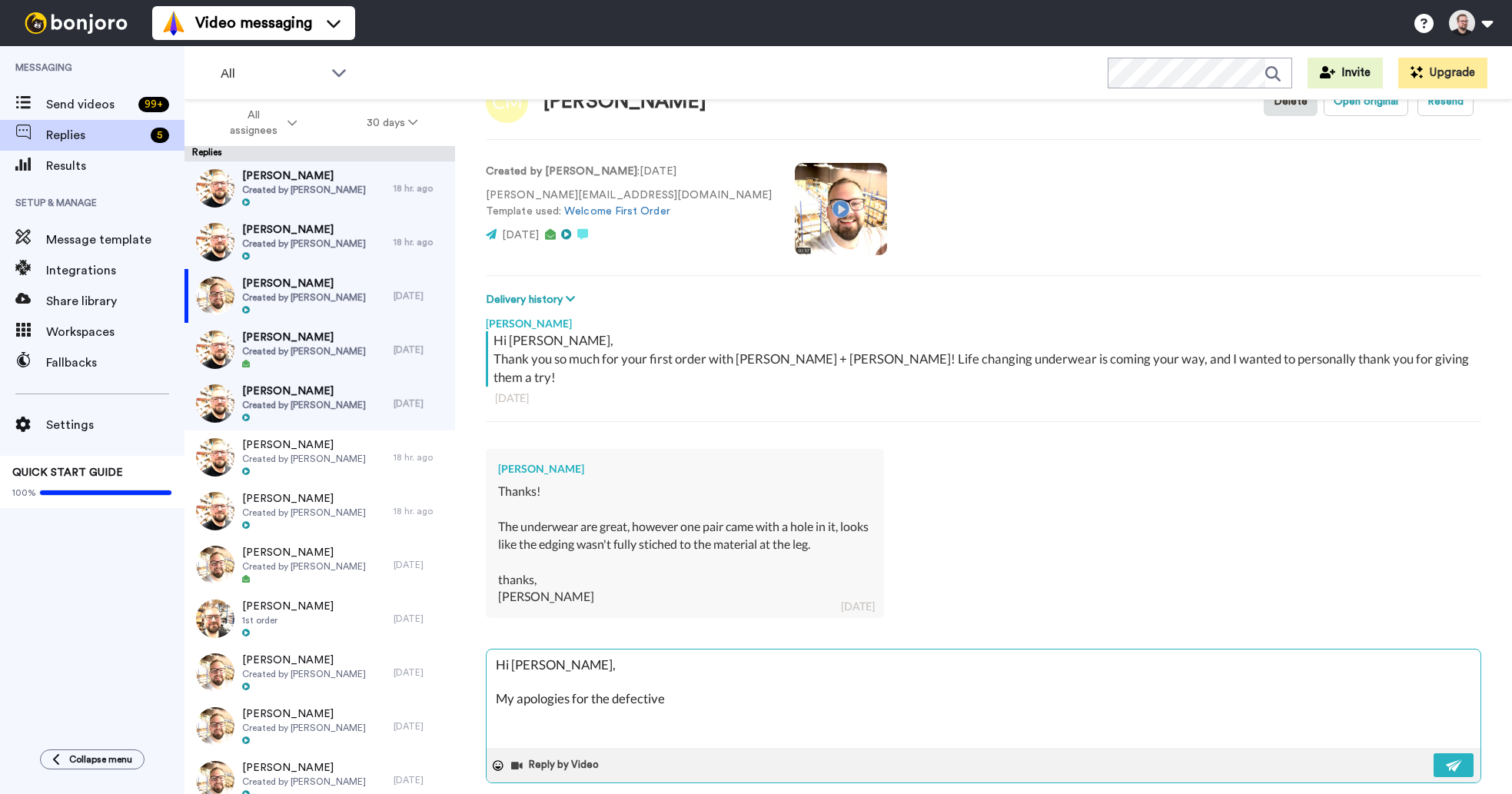
type textarea "x"
type textarea "Hi [PERSON_NAME], My apologies for the defective p"
type textarea "x"
type textarea "Hi [PERSON_NAME], My apologies for the defective pa"
type textarea "x"
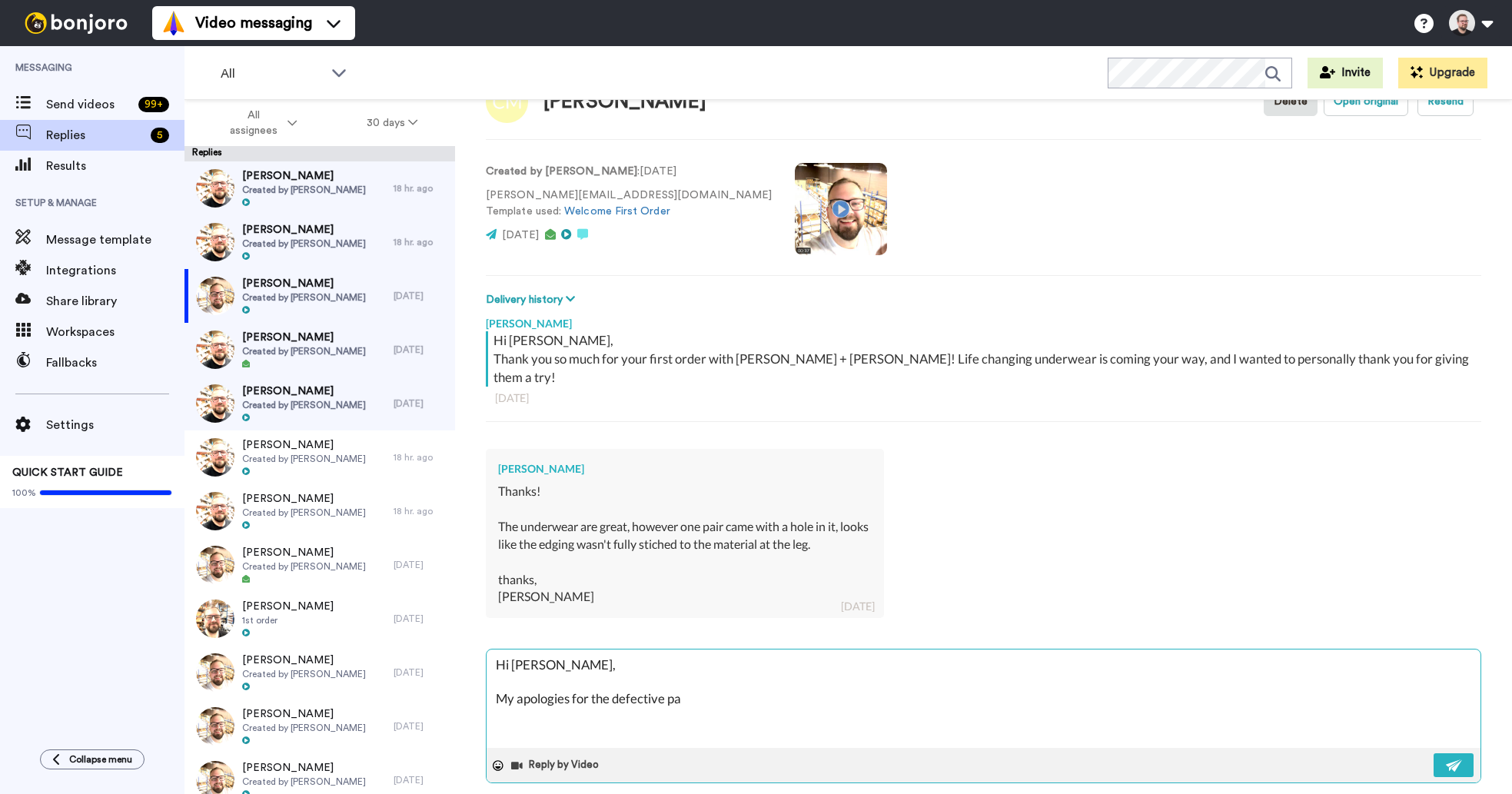
type textarea "Hi [PERSON_NAME], My apologies for the defective pai"
type textarea "x"
type textarea "Hi [PERSON_NAME], My apologies for the defective pair"
type textarea "x"
type textarea "Hi [PERSON_NAME], My apologies for the defective pair,"
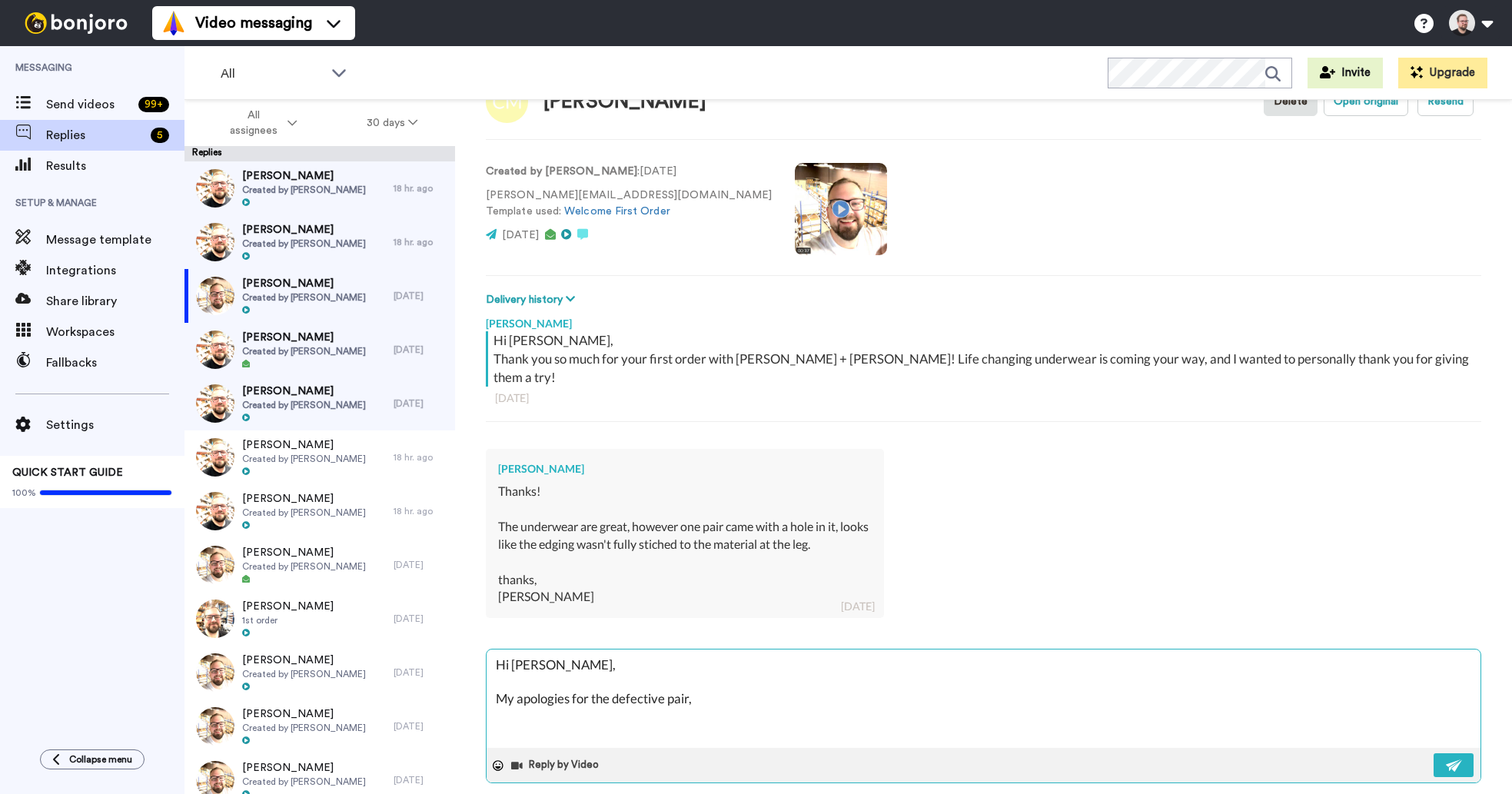
type textarea "x"
type textarea "Hi [PERSON_NAME], My apologies for the defective pair,"
type textarea "x"
type textarea "Hi [PERSON_NAME], My apologies for the defective pair, I"
type textarea "x"
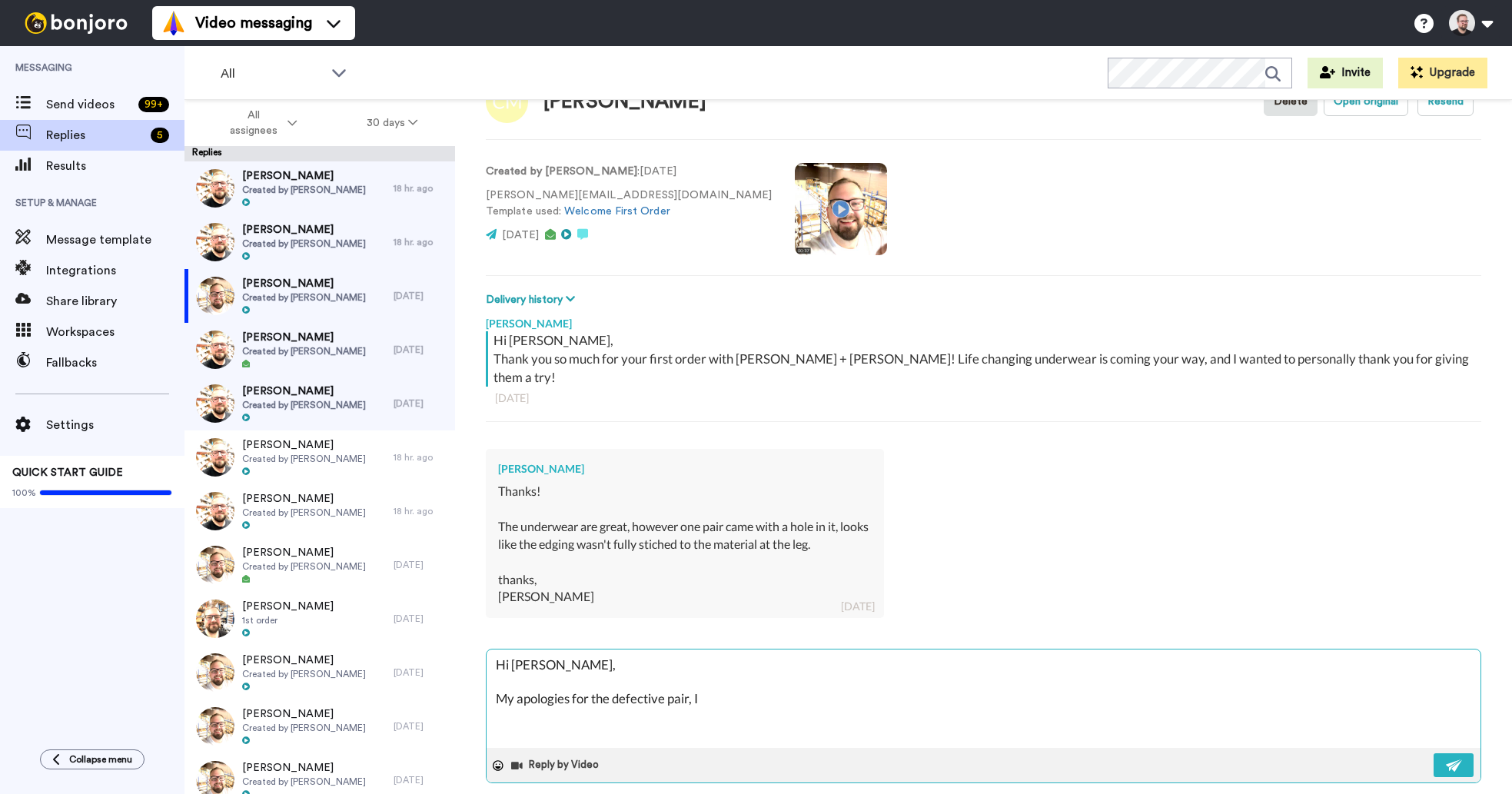
type textarea "Hi [PERSON_NAME], My apologies for the defective pair, I'"
type textarea "x"
type textarea "Hi [PERSON_NAME], My apologies for the defective pair, I'v"
type textarea "x"
type textarea "Hi [PERSON_NAME], My apologies for the defective pair, I've"
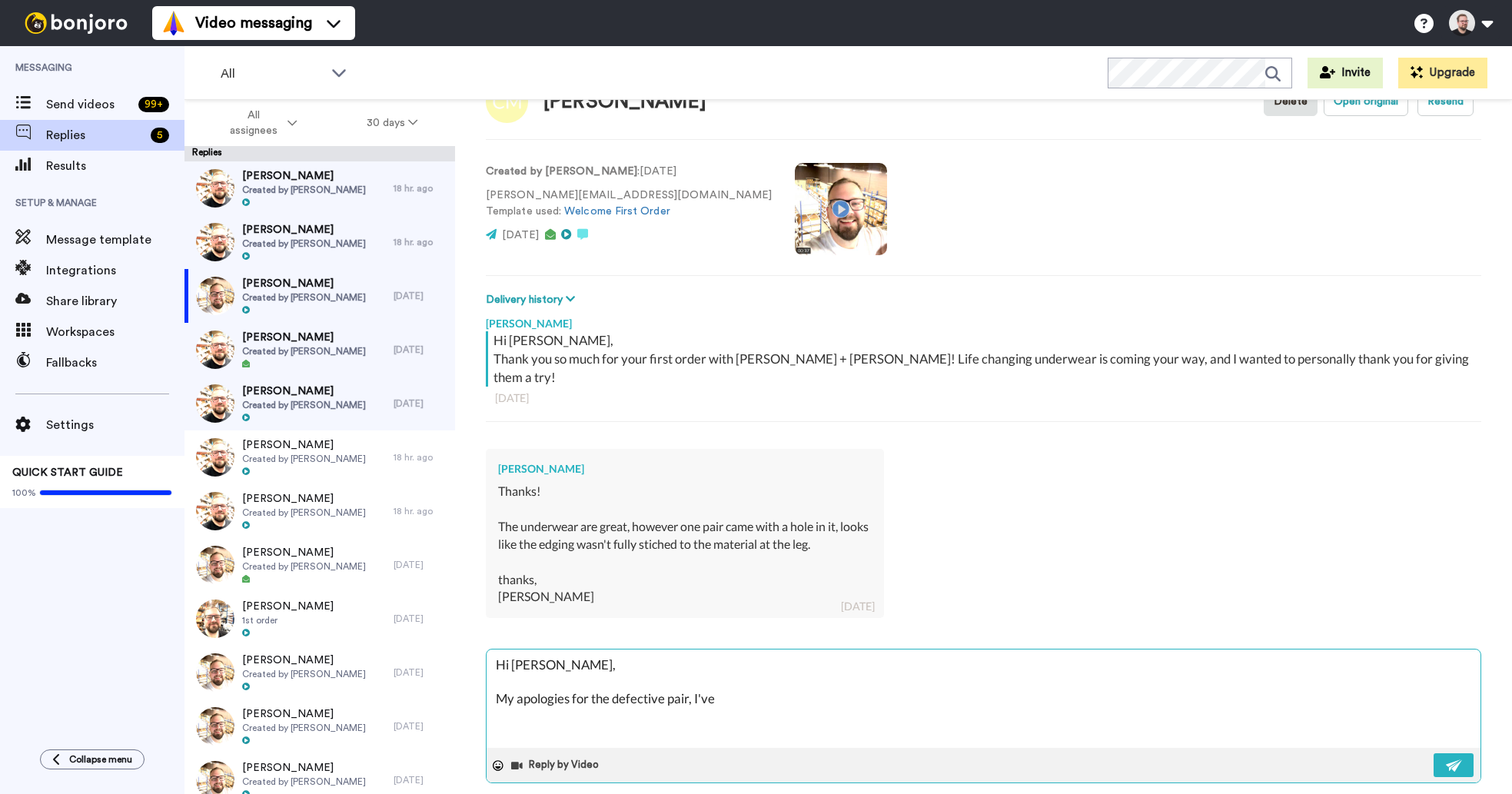
type textarea "x"
type textarea "Hi [PERSON_NAME], My apologies for the defective pair, I've"
type textarea "x"
type textarea "Hi [PERSON_NAME], My apologies for the defective pair, I've f"
type textarea "x"
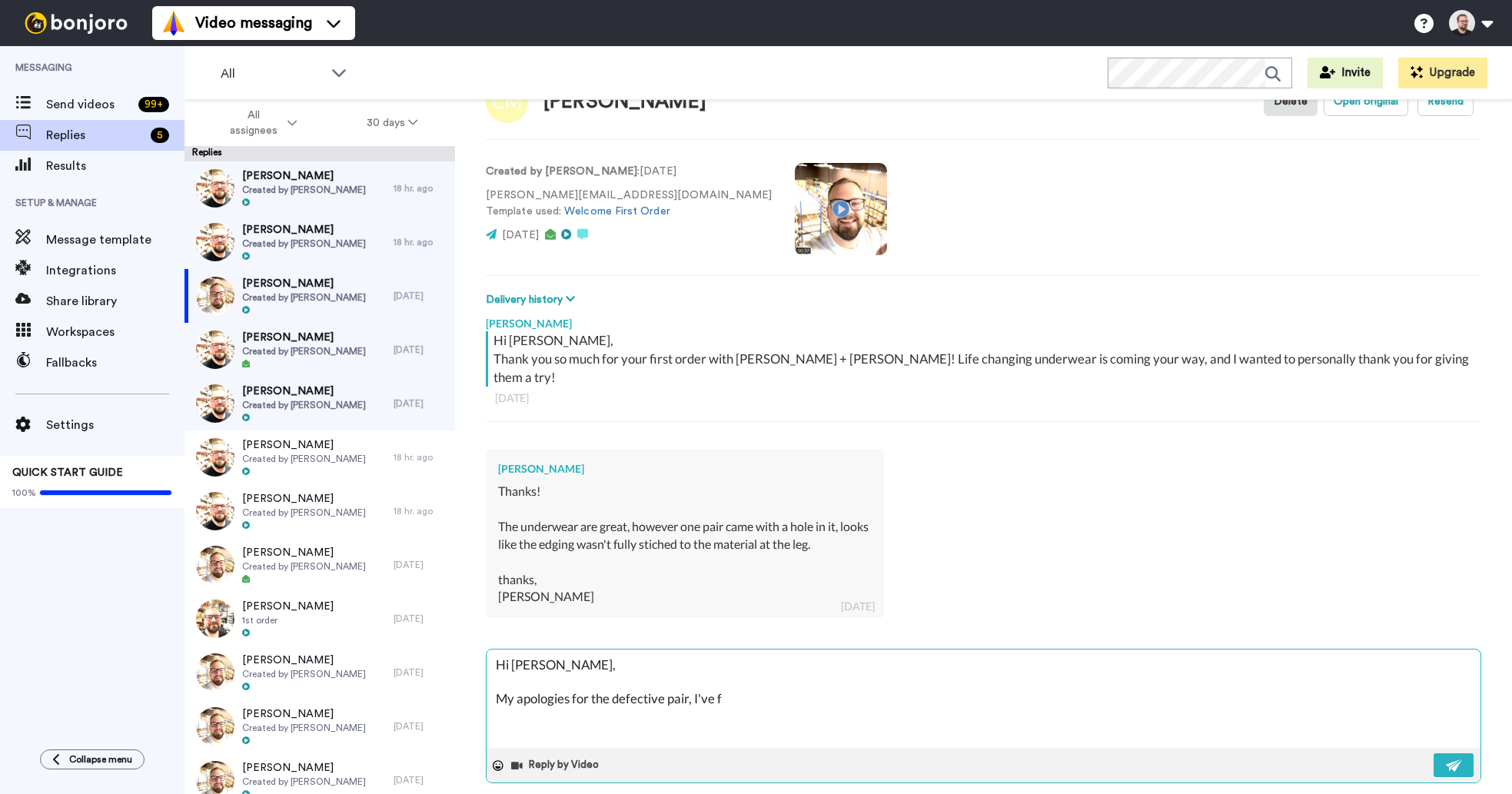
type textarea "Hi [PERSON_NAME], My apologies for the defective pair, I've fo"
type textarea "x"
type textarea "Hi [PERSON_NAME], My apologies for the defective pair, I've for"
type textarea "x"
type textarea "Hi [PERSON_NAME], My apologies for the defective pair, I've forw"
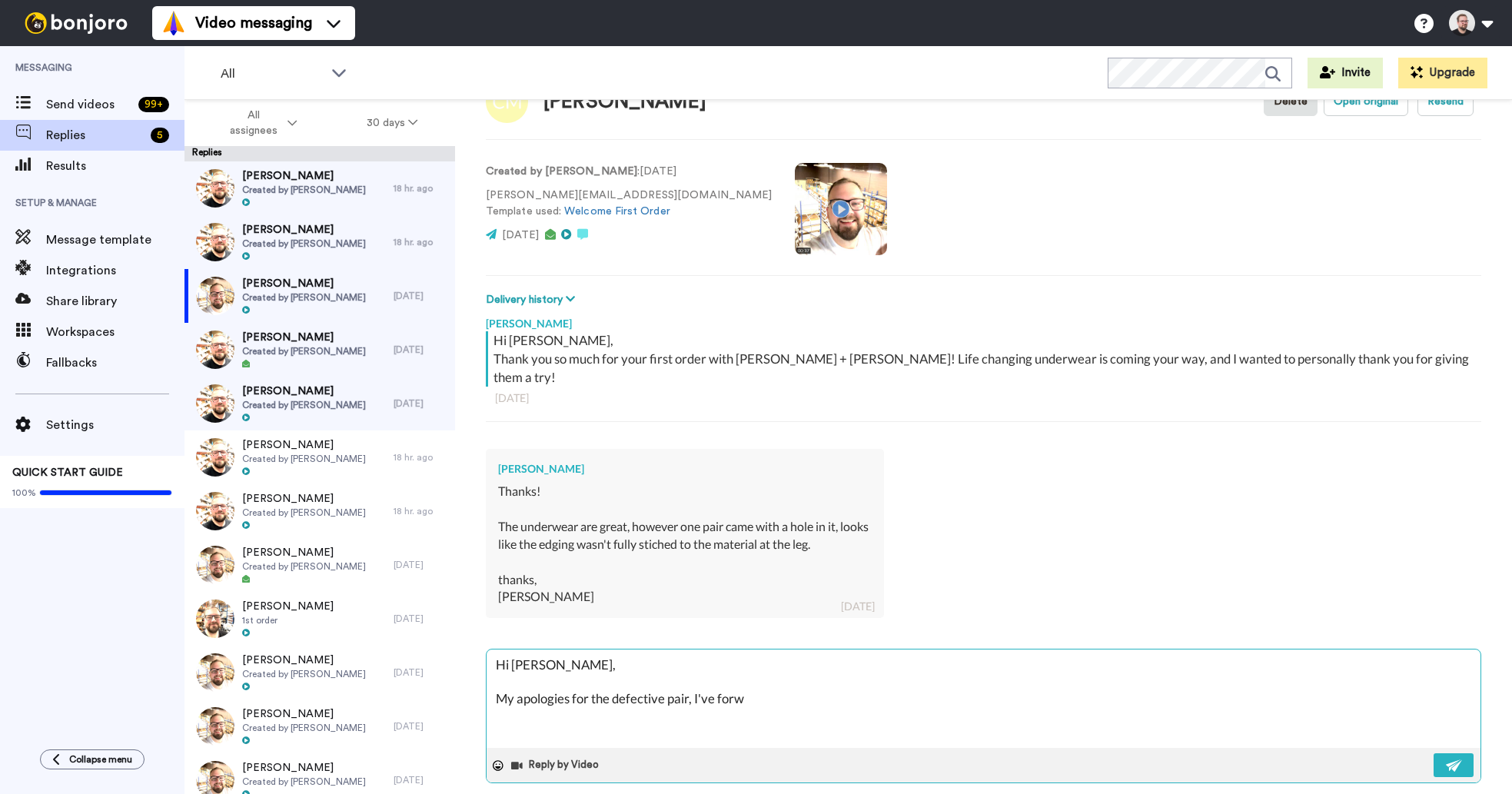
type textarea "x"
type textarea "Hi [PERSON_NAME], My apologies for the defective pair, I've forwa"
type textarea "x"
type textarea "Hi [PERSON_NAME], My apologies for the defective pair, I've forwar"
type textarea "x"
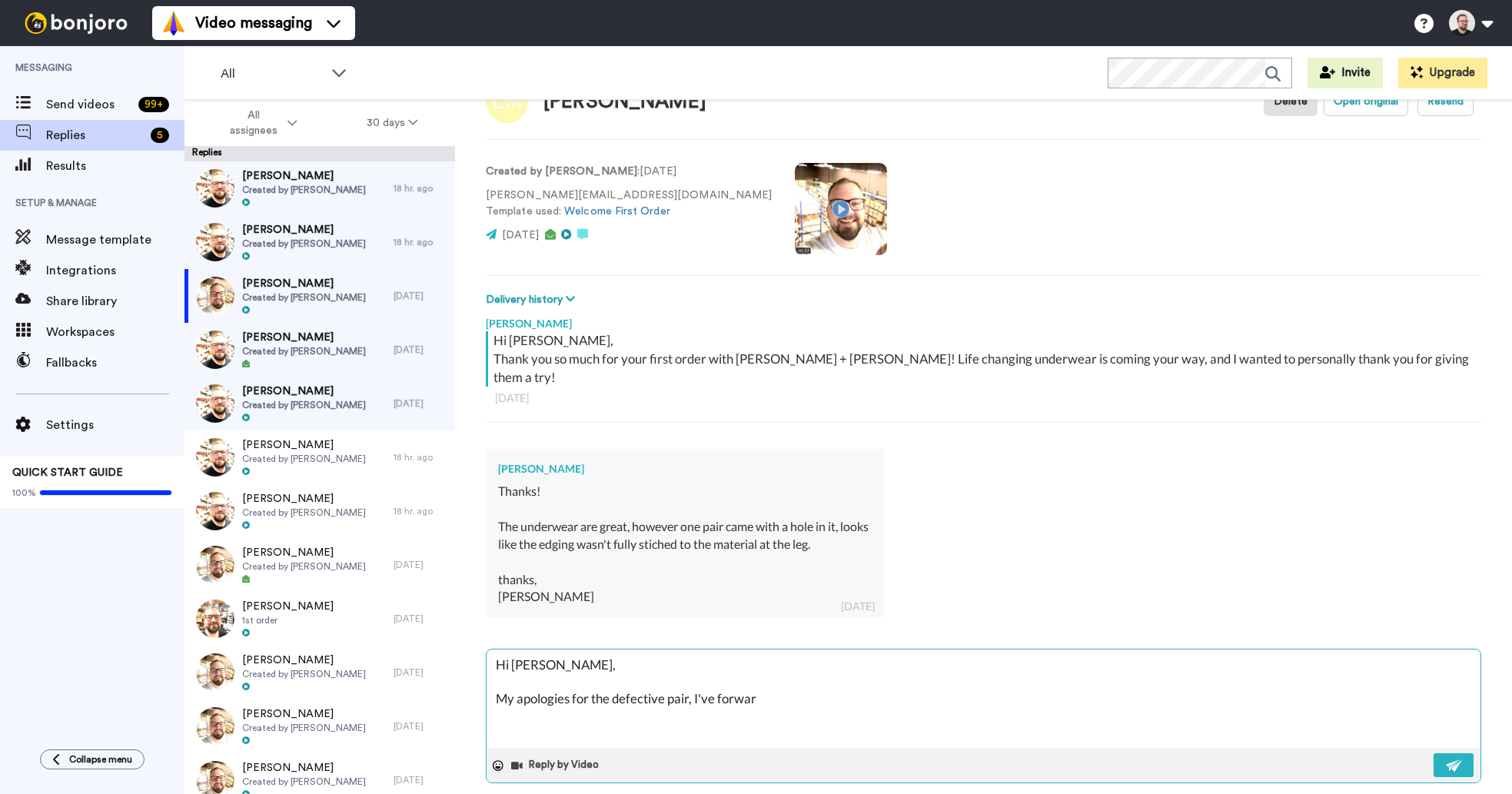
type textarea "Hi [PERSON_NAME], My apologies for the defective pair, I've forward"
type textarea "x"
type textarea "Hi [PERSON_NAME], My apologies for the defective pair, I've forwarde"
type textarea "x"
type textarea "Hi [PERSON_NAME], My apologies for the defective pair, I've forwarded"
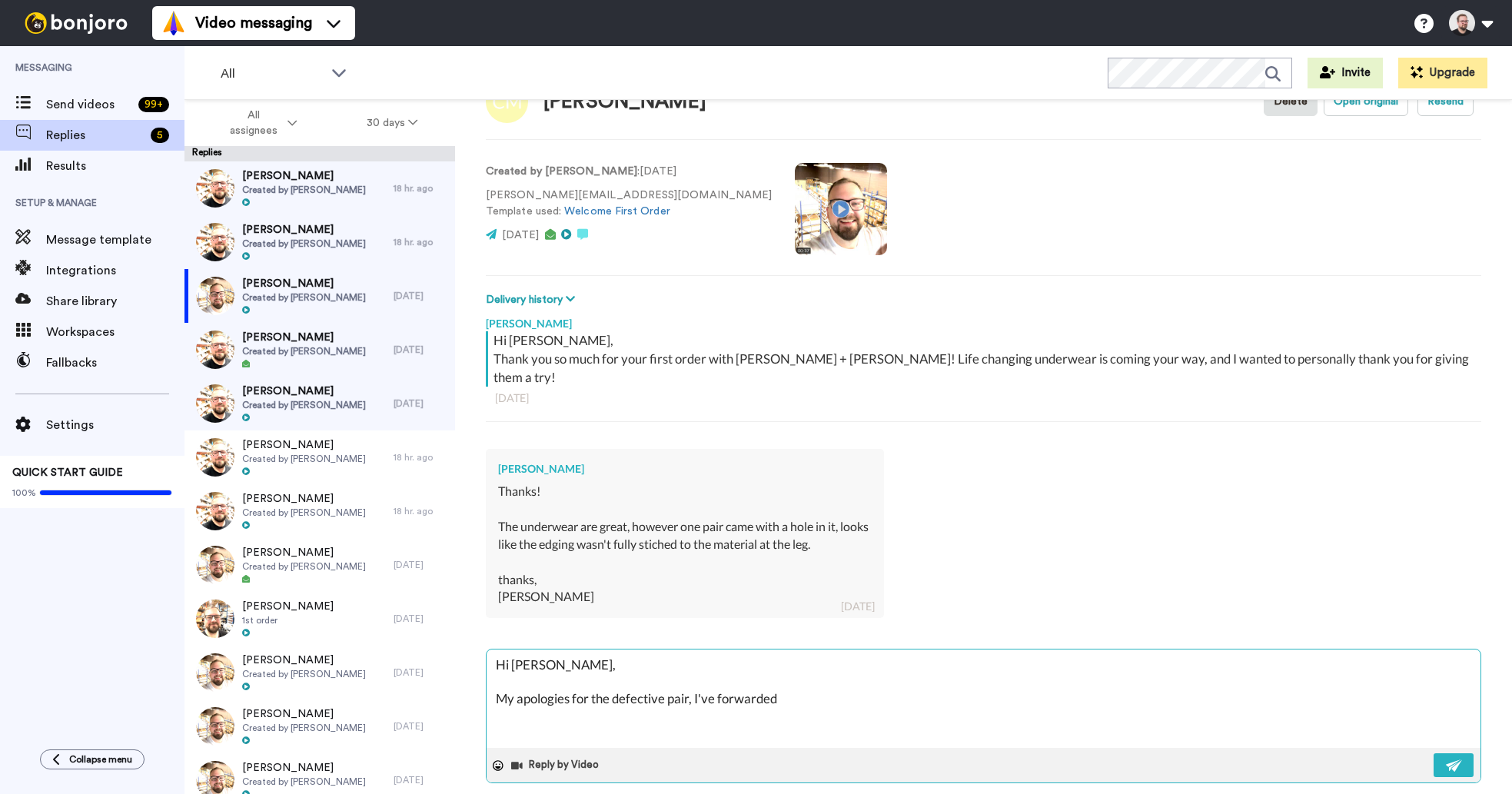
type textarea "x"
type textarea "Hi [PERSON_NAME], My apologies for the defective pair, I've forwarded"
type textarea "x"
type textarea "Hi [PERSON_NAME], My apologies for the defective pair, I've forwarded th"
type textarea "x"
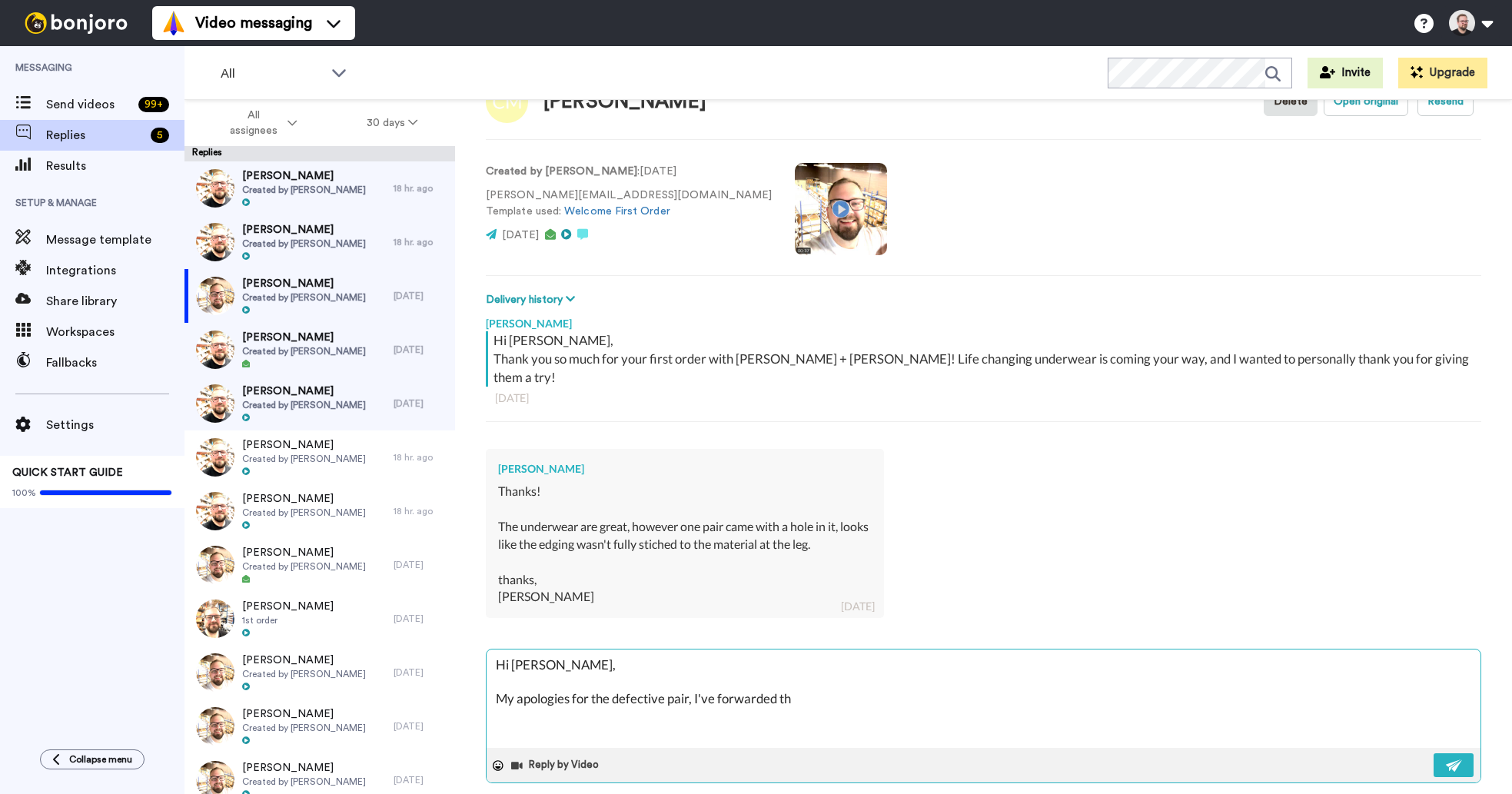
type textarea "Hi [PERSON_NAME], My apologies for the defective pair, I've forwarded thi"
type textarea "x"
type textarea "Hi [PERSON_NAME], My apologies for the defective pair, I've forwarded this"
type textarea "x"
type textarea "Hi [PERSON_NAME], My apologies for the defective pair, I've forwarded this"
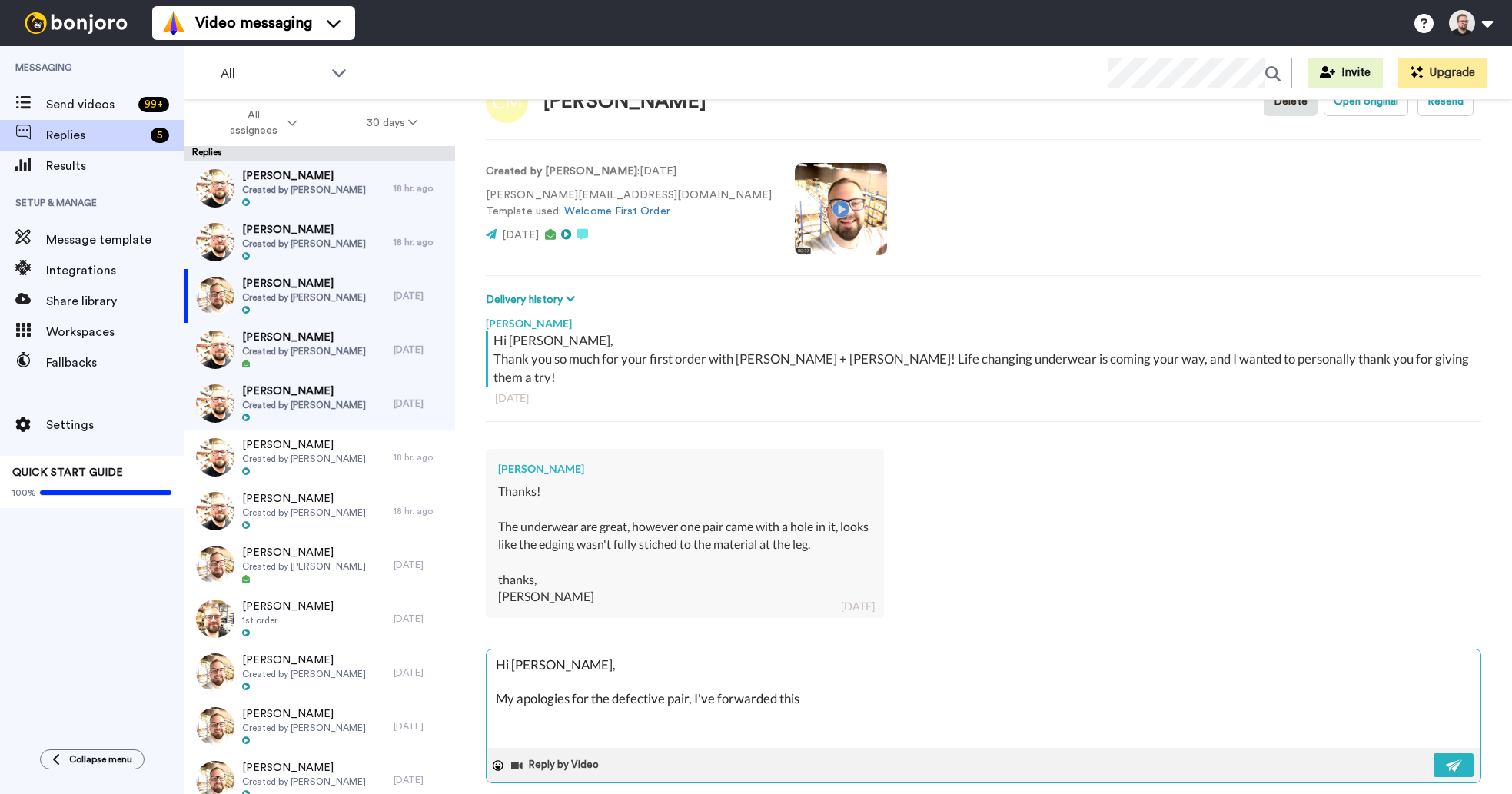
type textarea "x"
type textarea "Hi [PERSON_NAME], My apologies for the defective pair, I've forwarded this t"
type textarea "x"
type textarea "Hi [PERSON_NAME], My apologies for the defective pair, I've forwarded this to"
type textarea "x"
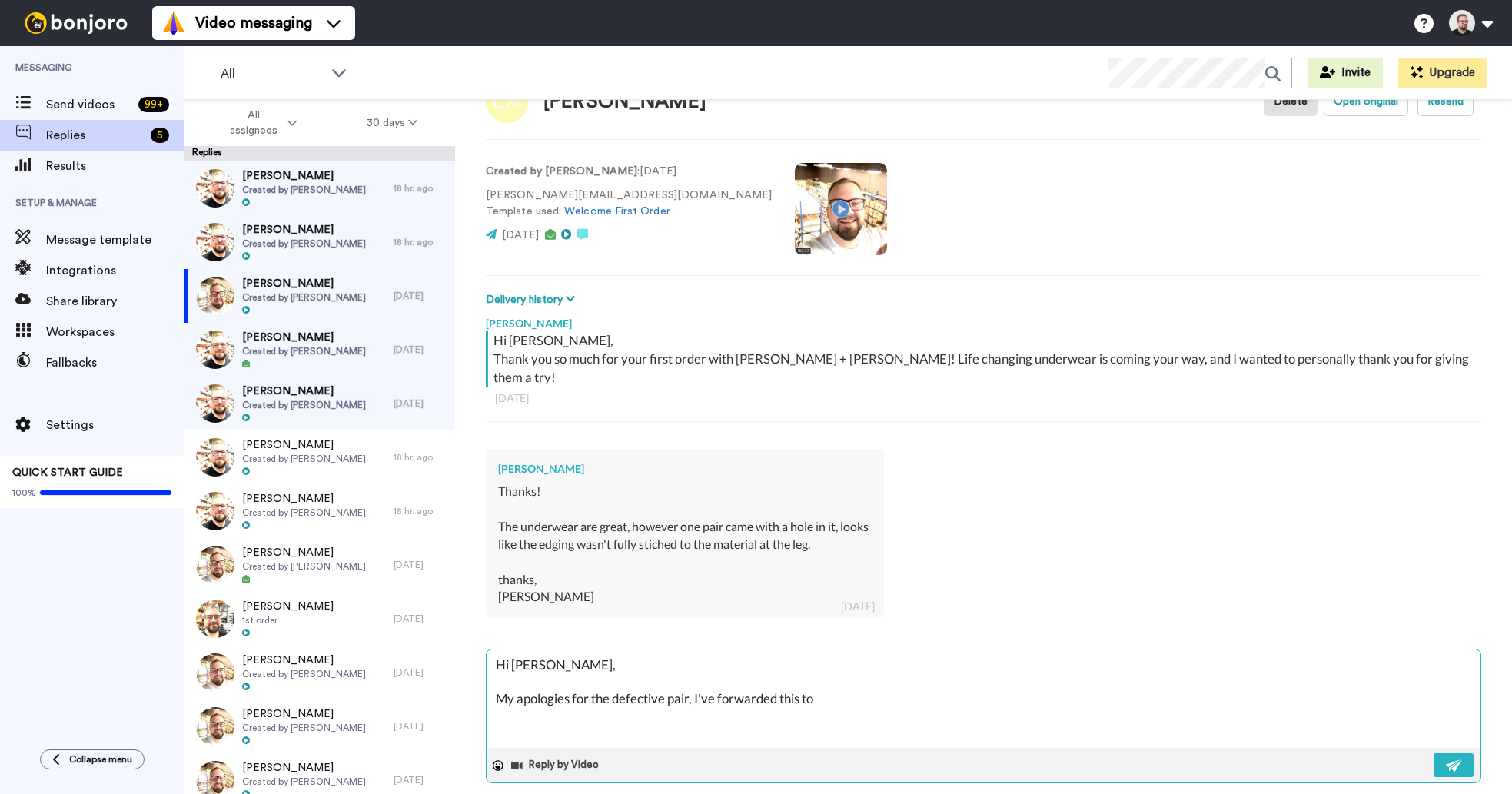
type textarea "Hi [PERSON_NAME], My apologies for the defective pair, I've forwarded this to"
type textarea "x"
type textarea "Hi [PERSON_NAME], My apologies for the defective pair, I've forwarded this to o"
type textarea "x"
type textarea "Hi [PERSON_NAME], My apologies for the defective pair, I've forwarded this to ou"
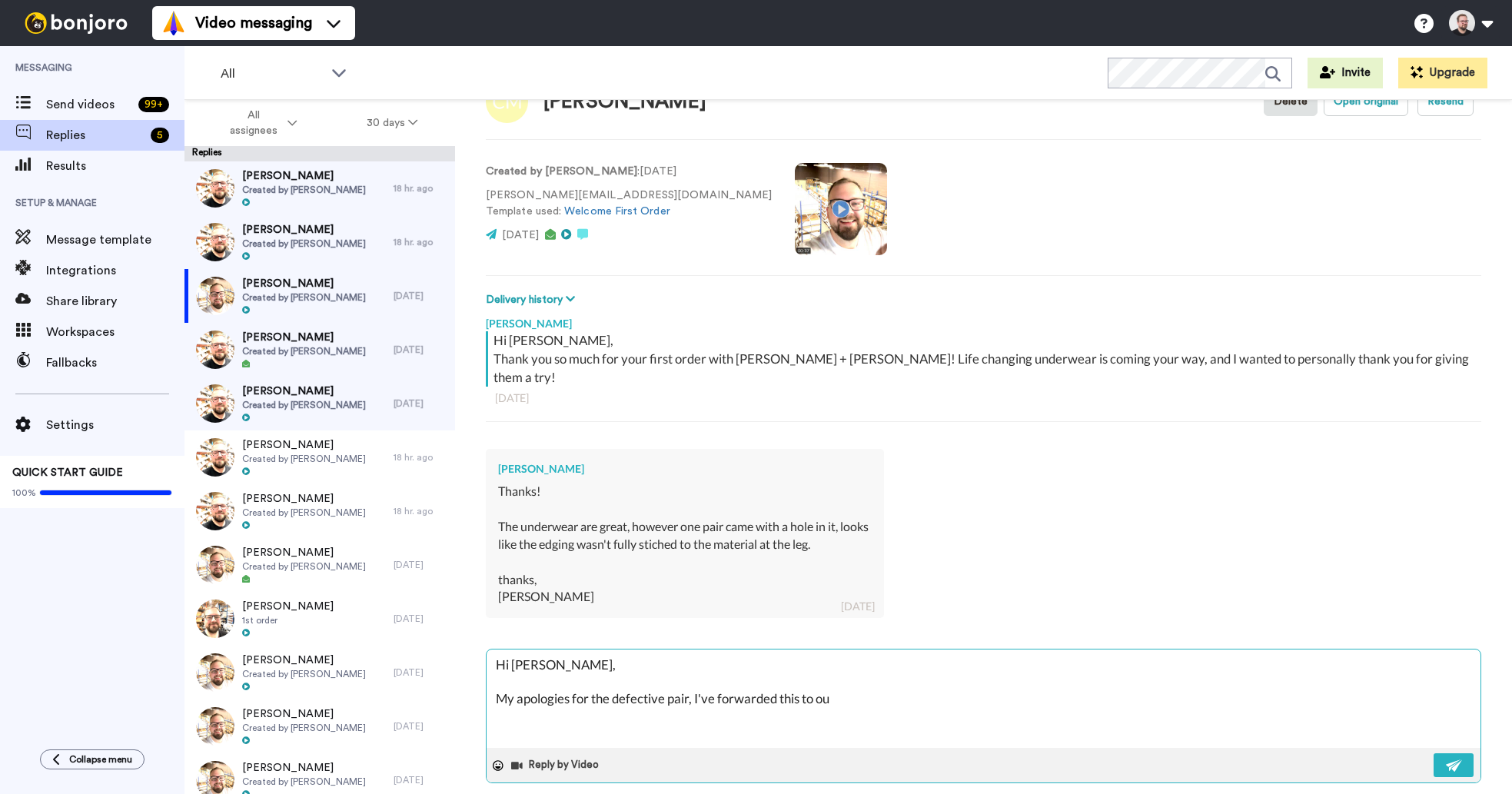
type textarea "x"
type textarea "Hi [PERSON_NAME], My apologies for the defective pair, I've forwarded this to o…"
type textarea "x"
type textarea "Hi [PERSON_NAME], My apologies for the defective pair, I've forwarded this to o…"
type textarea "x"
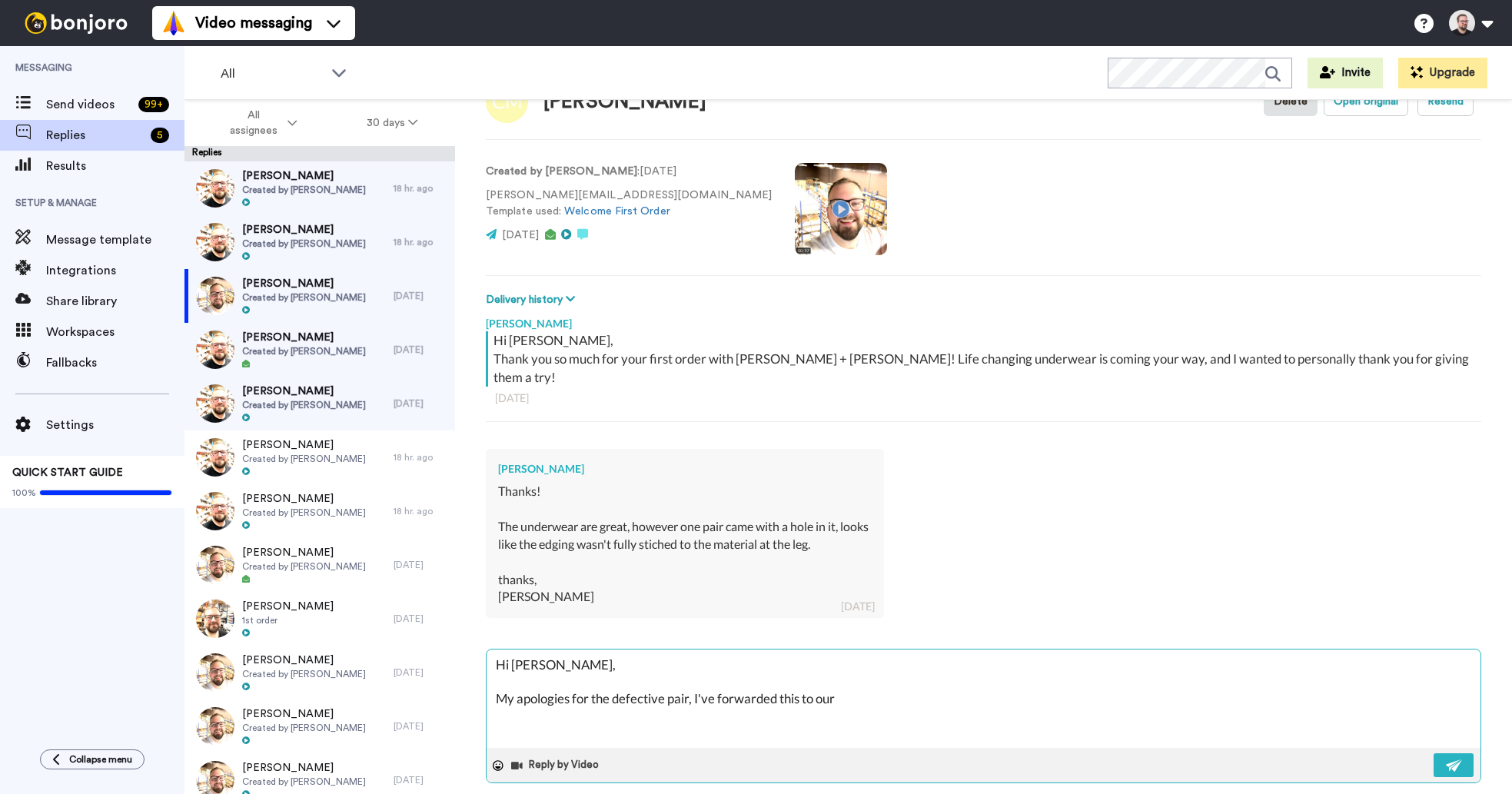
type textarea "Hi [PERSON_NAME], My apologies for the defective pair, I've forwarded this to o…"
type textarea "x"
type textarea "Hi [PERSON_NAME], My apologies for the defective pair, I've forwarded this to o…"
type textarea "x"
type textarea "Hi [PERSON_NAME], My apologies for the defective pair, I've forwarded this to o…"
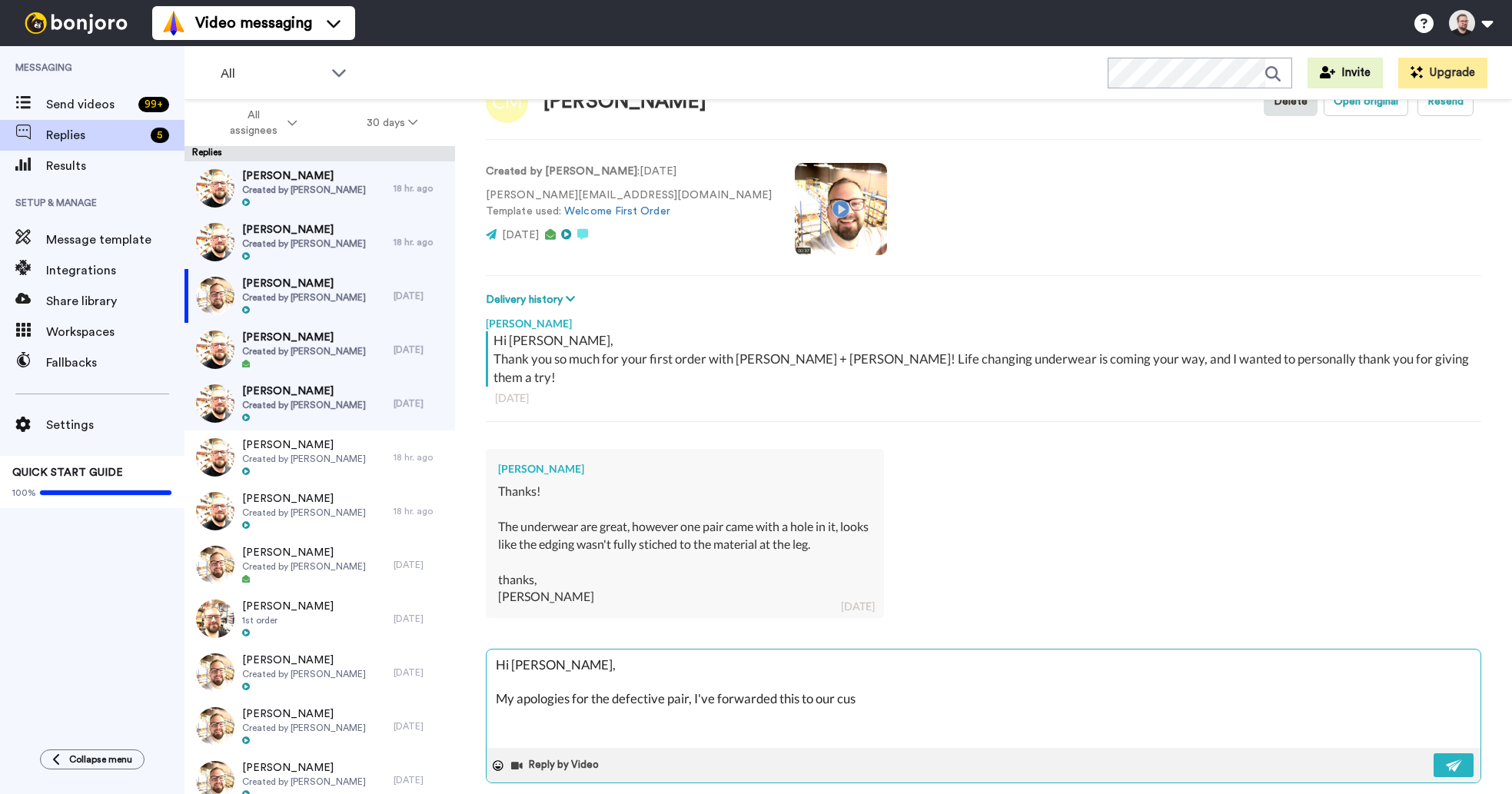
type textarea "x"
type textarea "Hi [PERSON_NAME], My apologies for the defective pair, I've forwarded this to o…"
type textarea "x"
type textarea "Hi [PERSON_NAME], My apologies for the defective pair, I've forwarded this to o…"
type textarea "x"
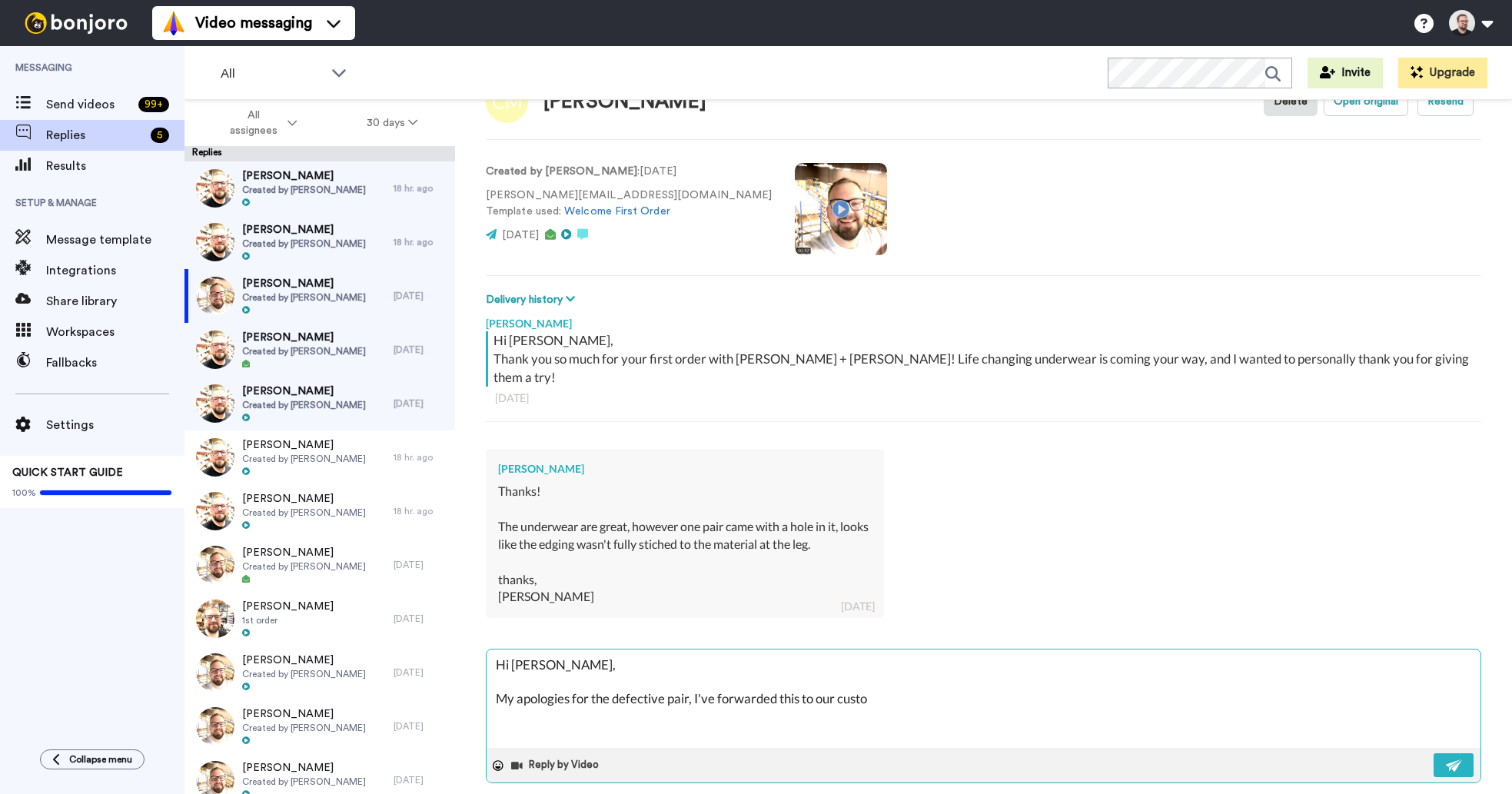
type textarea "Hi [PERSON_NAME], My apologies for the defective pair, I've forwarded this to o…"
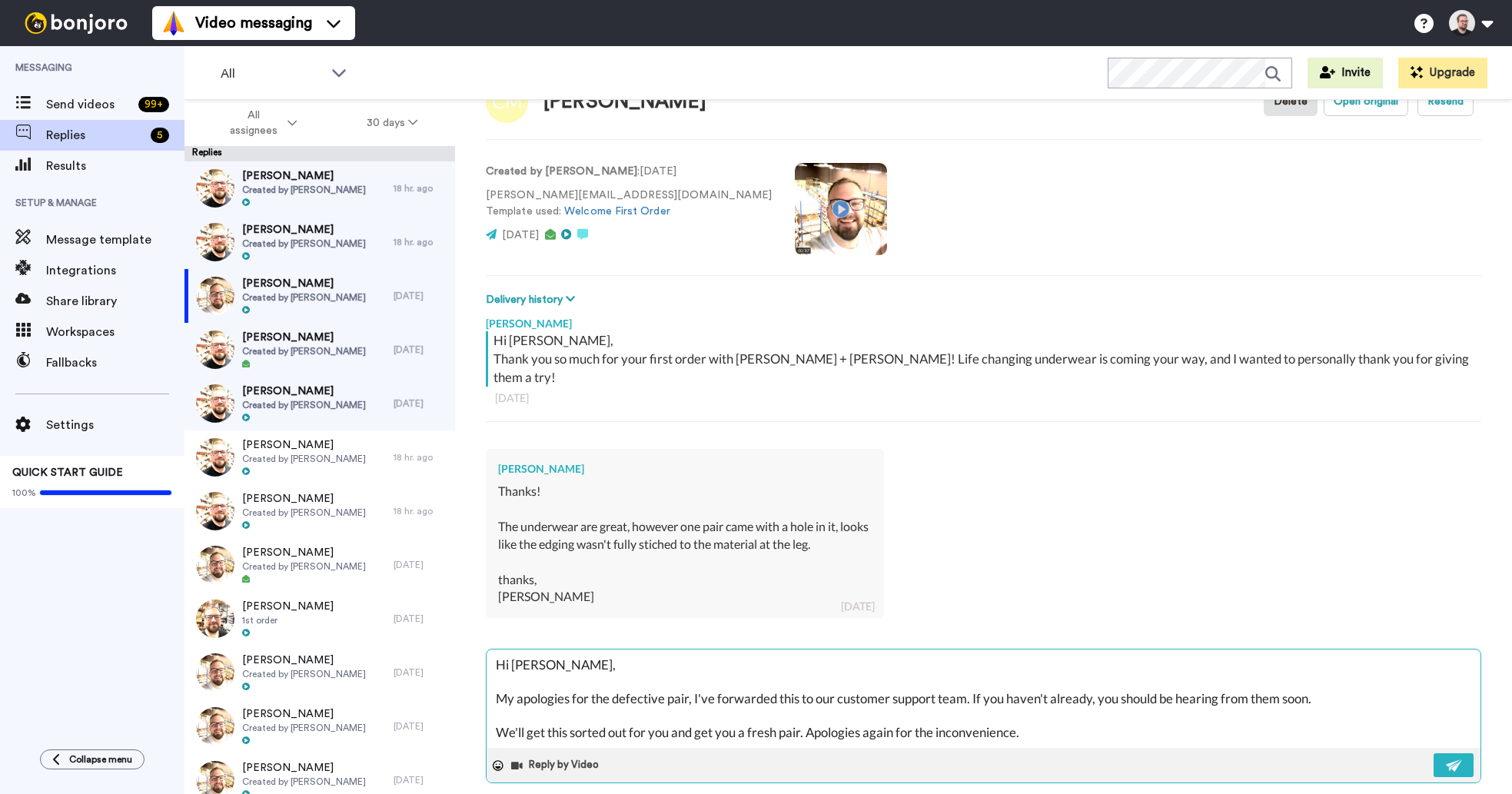
scroll to position [25, 0]
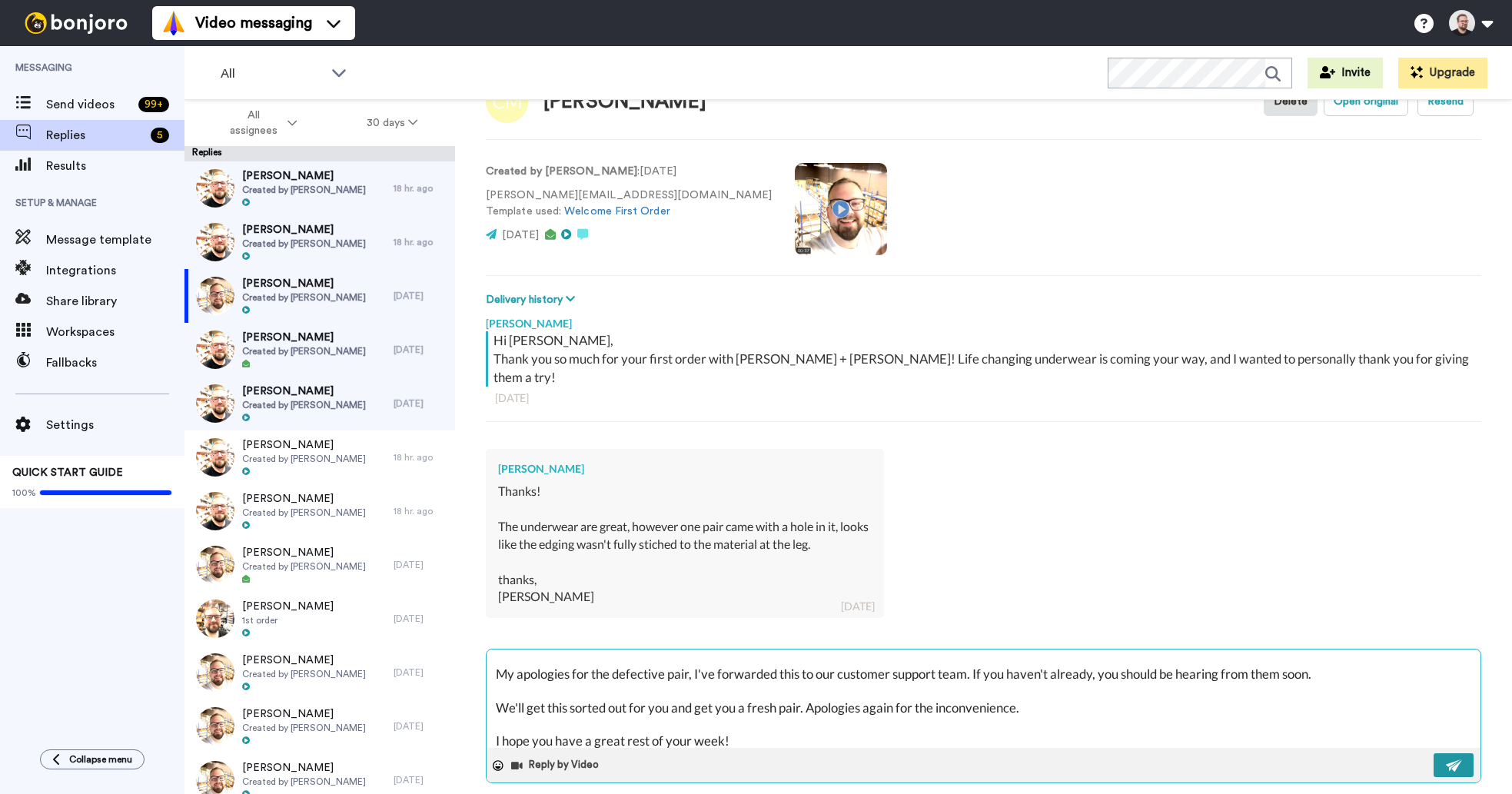
click at [1446, 760] on img at bounding box center [1455, 765] width 17 height 12
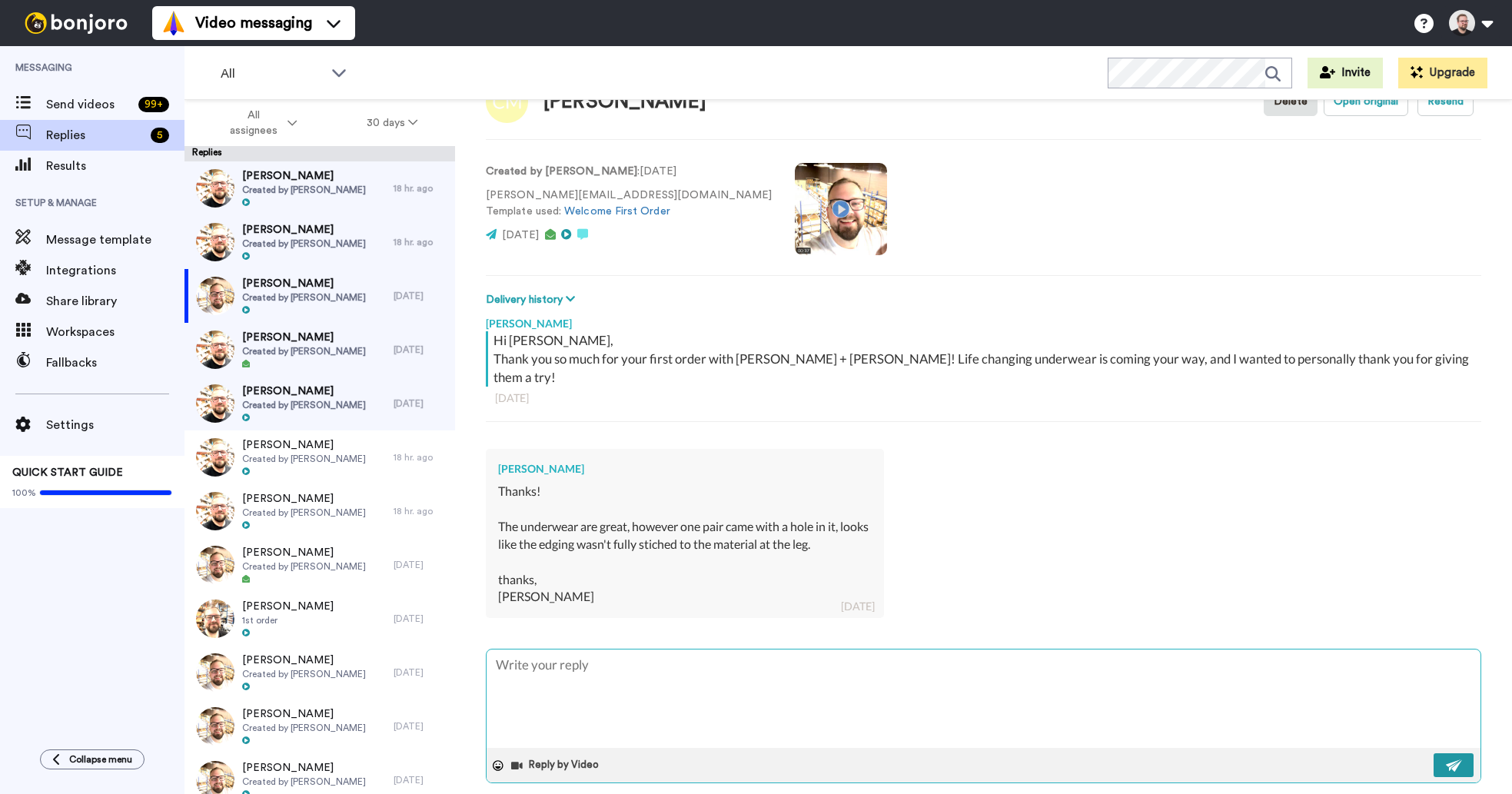
scroll to position [0, 0]
